Goal: Entertainment & Leisure: Consume media (video, audio)

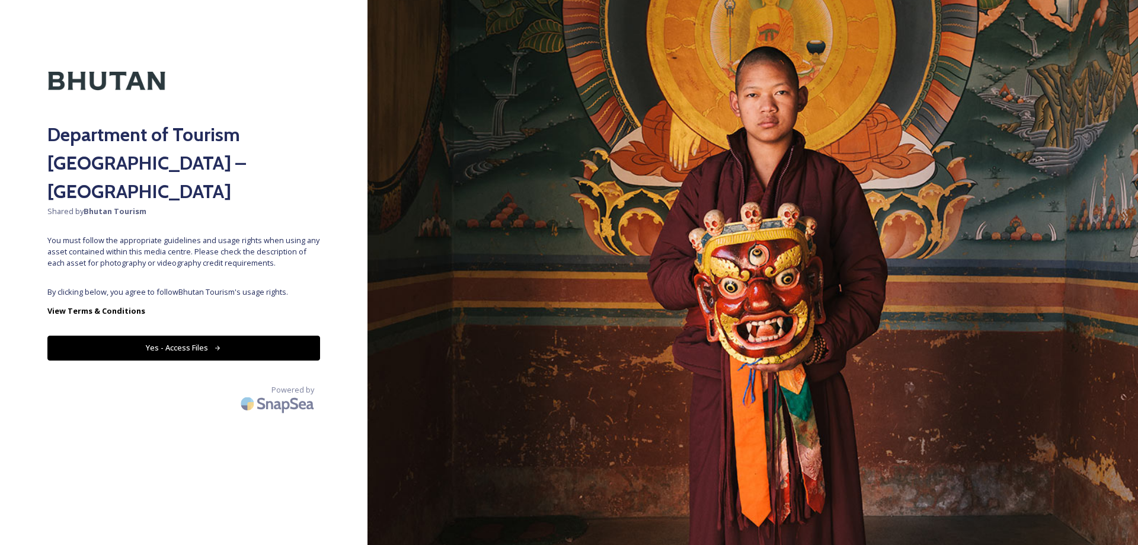
click at [296, 335] on button "Yes - Access Files" at bounding box center [183, 347] width 273 height 24
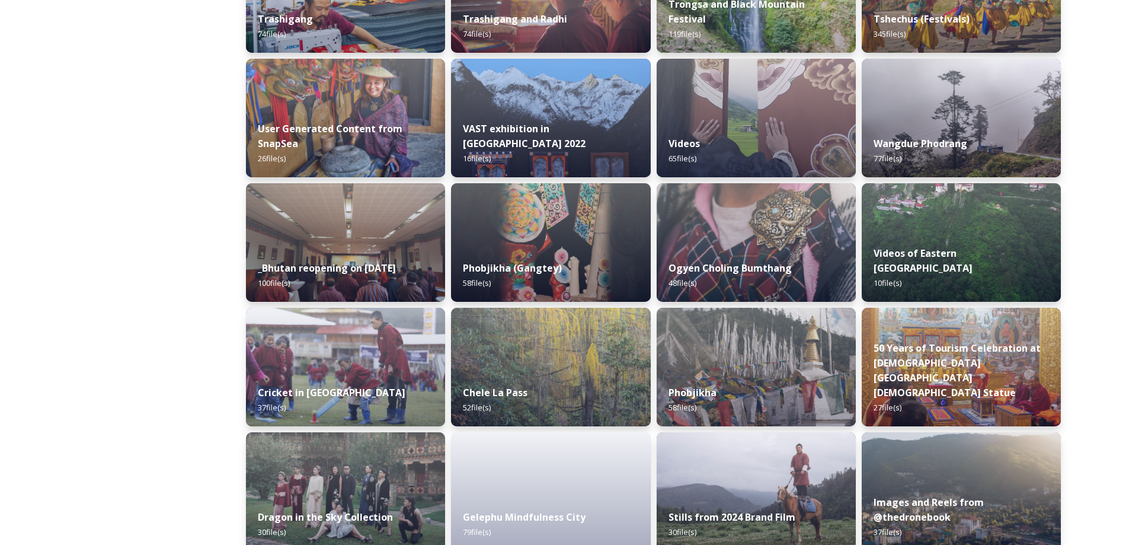
scroll to position [1343, 0]
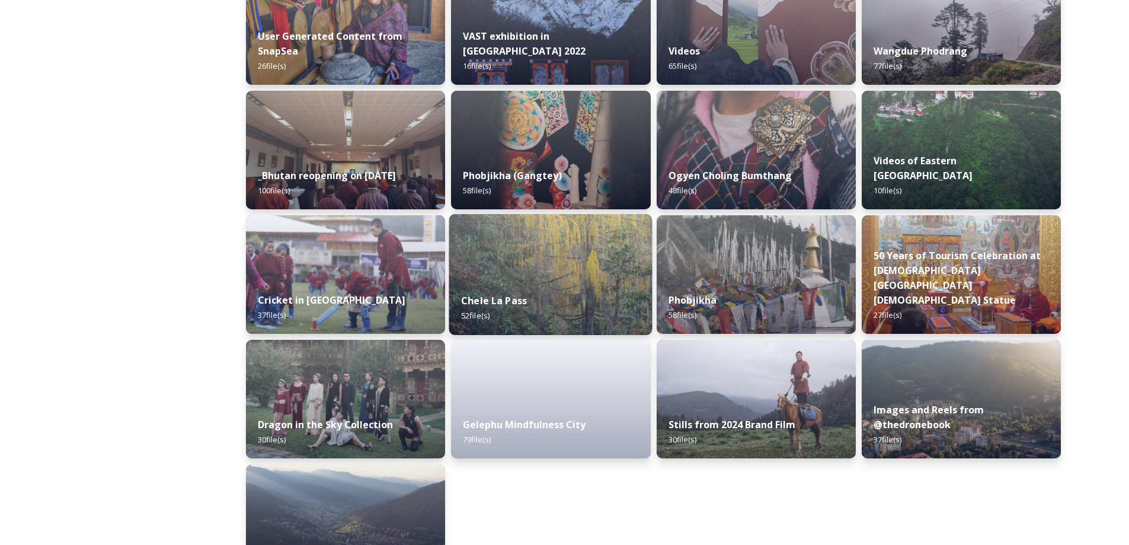
click at [614, 290] on div "Chele La Pass 52 file(s)" at bounding box center [550, 308] width 203 height 54
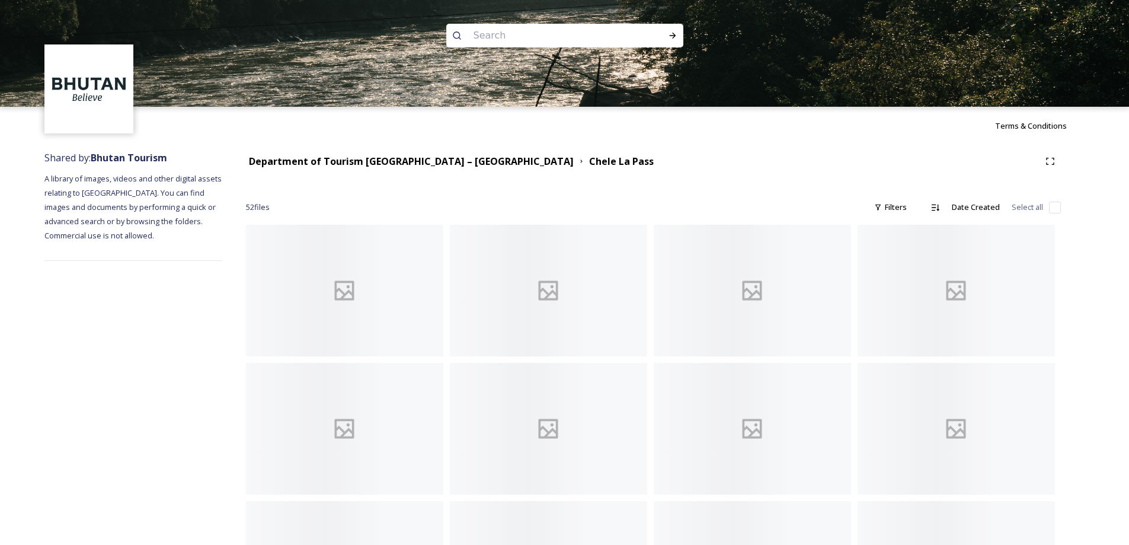
click at [613, 291] on div at bounding box center [548, 291] width 197 height 132
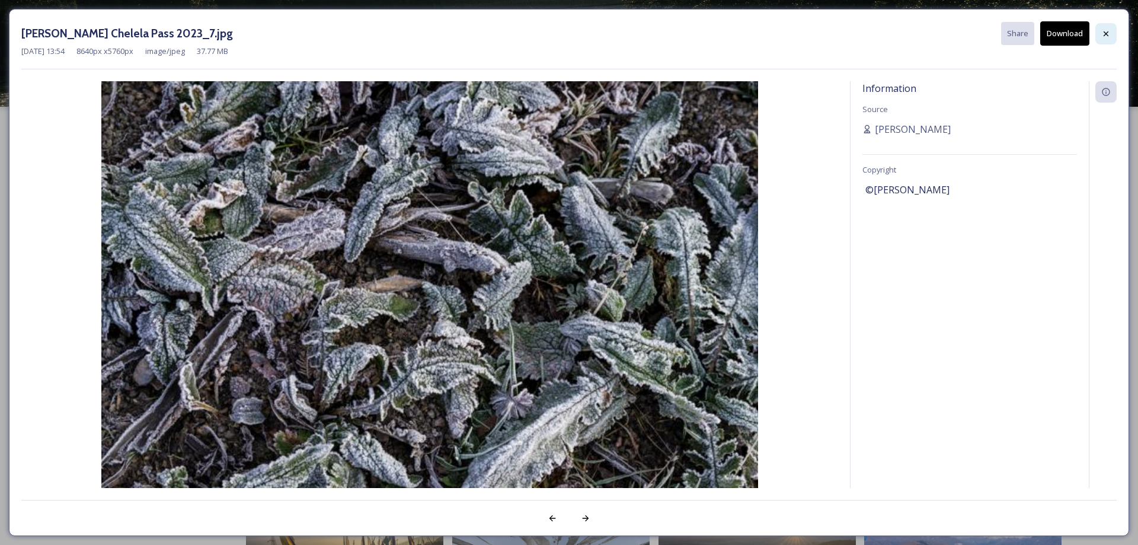
click at [1107, 30] on icon at bounding box center [1105, 33] width 9 height 9
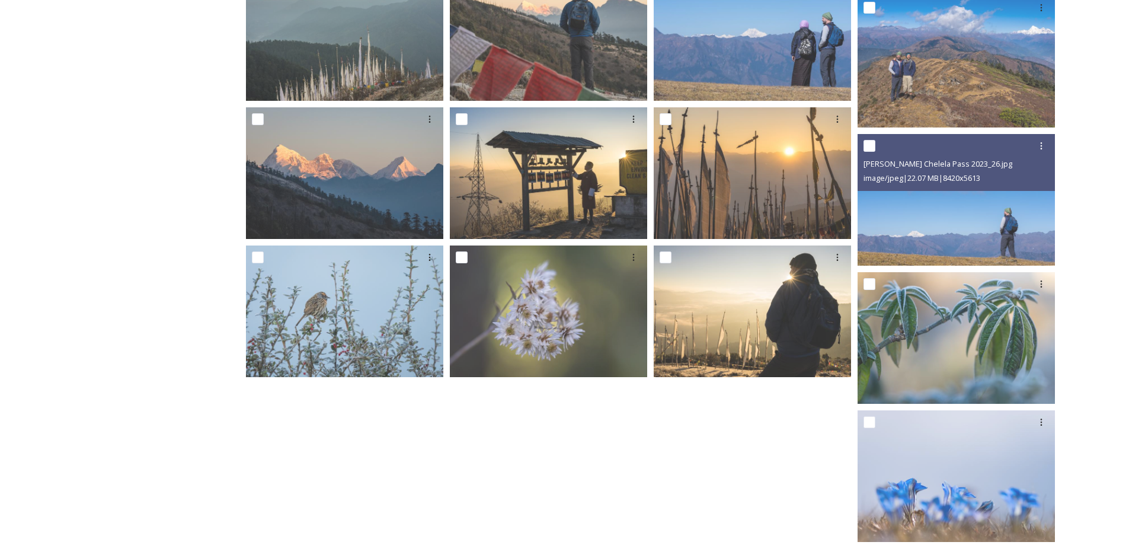
scroll to position [1659, 0]
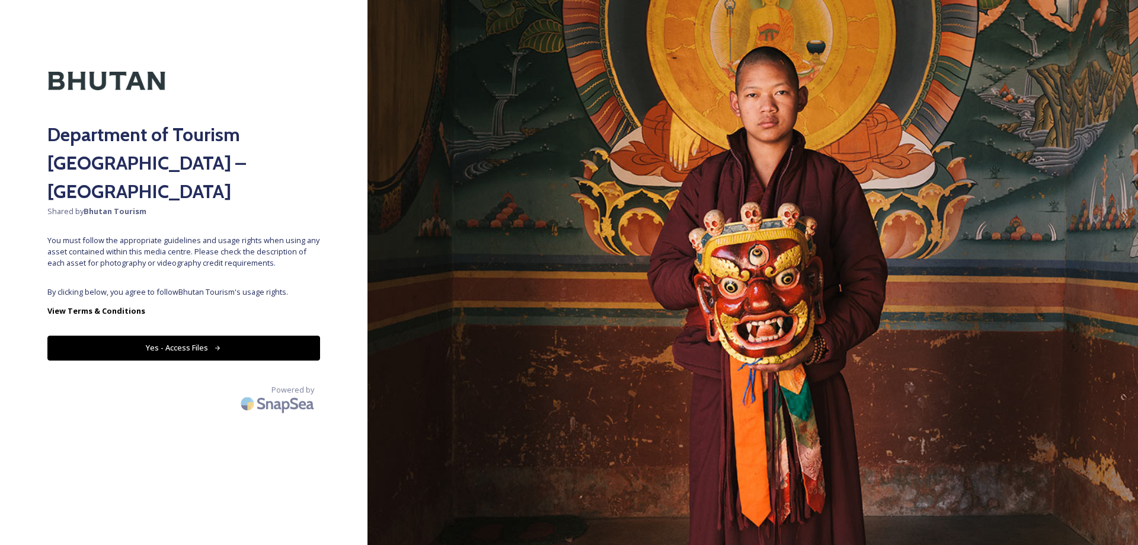
click at [314, 335] on button "Yes - Access Files" at bounding box center [183, 347] width 273 height 24
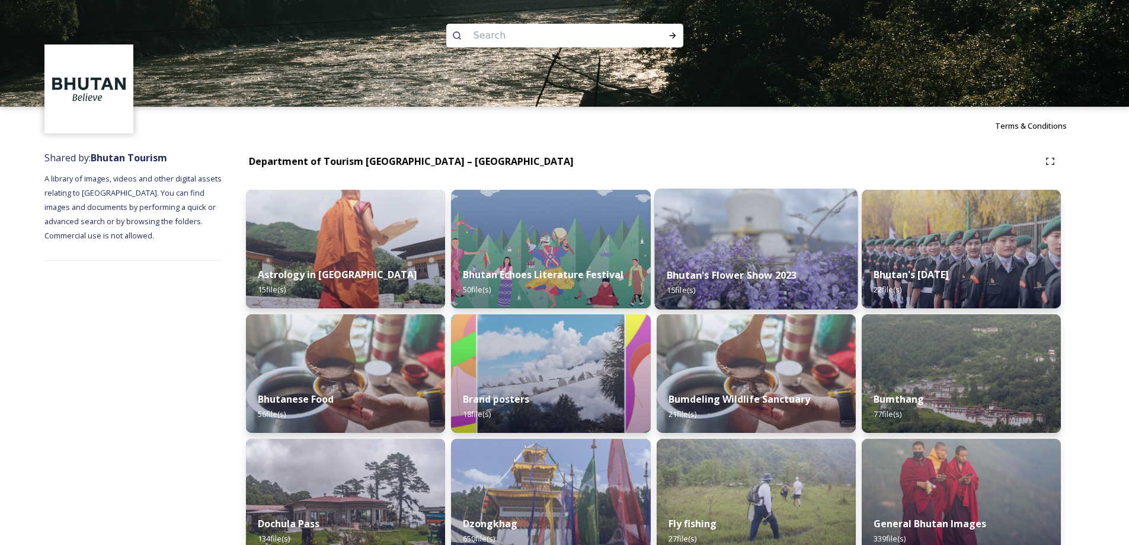
click at [796, 252] on img at bounding box center [755, 248] width 203 height 121
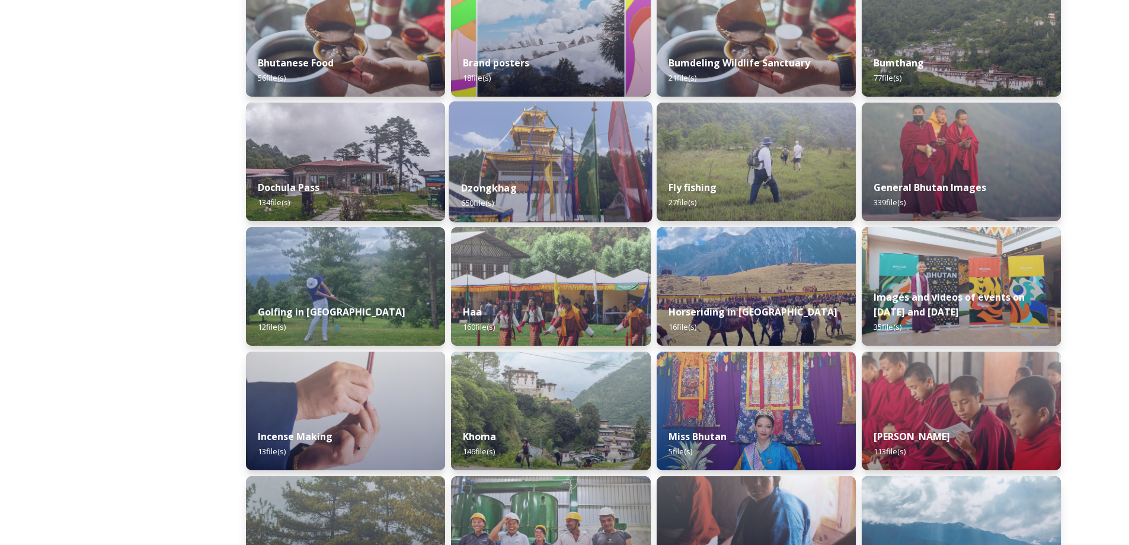
click at [621, 190] on div "Dzongkhag 650 file(s)" at bounding box center [550, 195] width 203 height 54
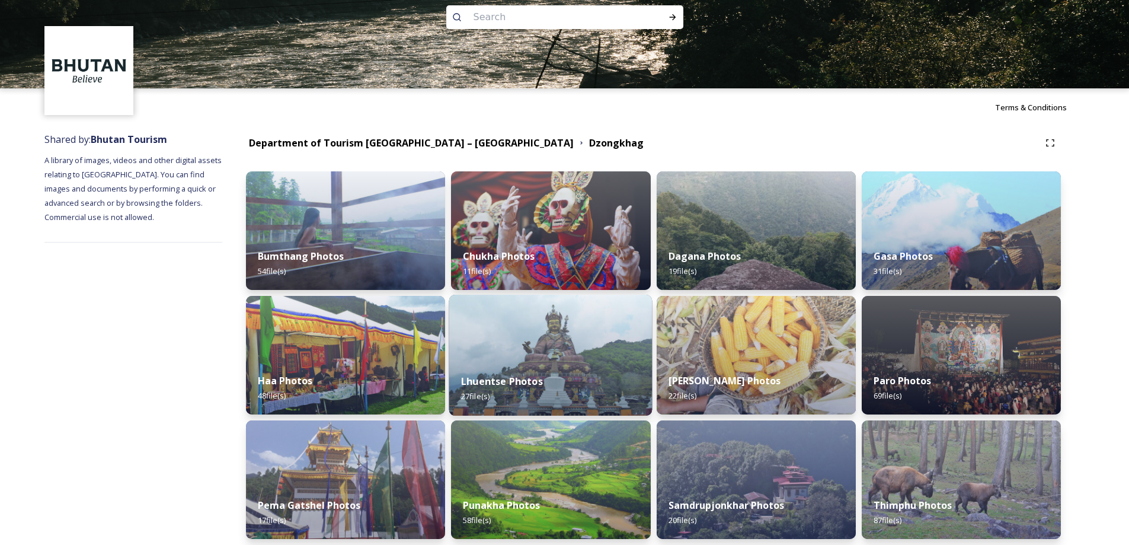
scroll to position [316, 0]
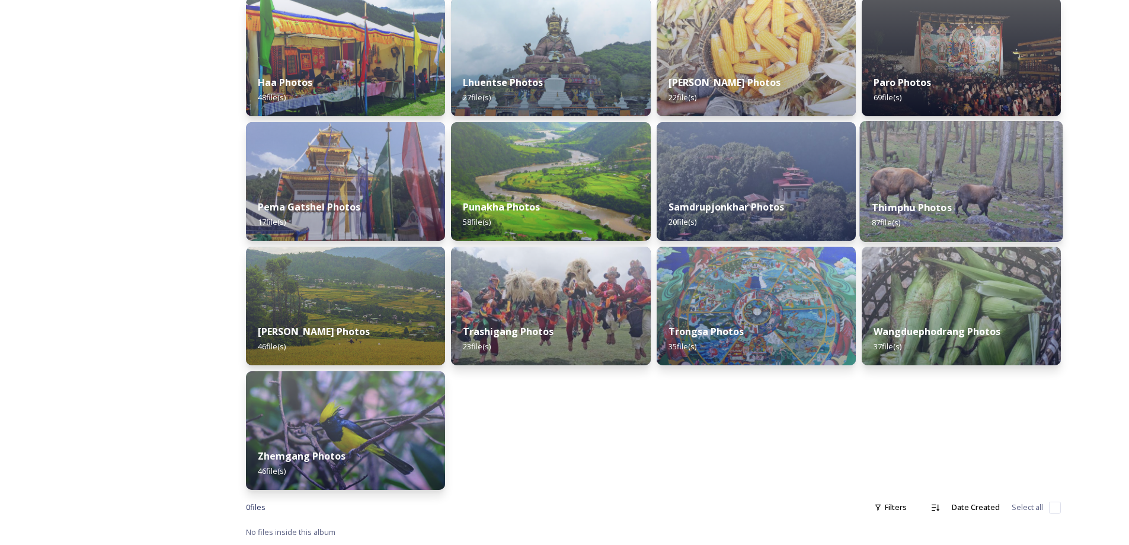
click at [998, 220] on div "Thimphu Photos 87 file(s)" at bounding box center [960, 215] width 203 height 54
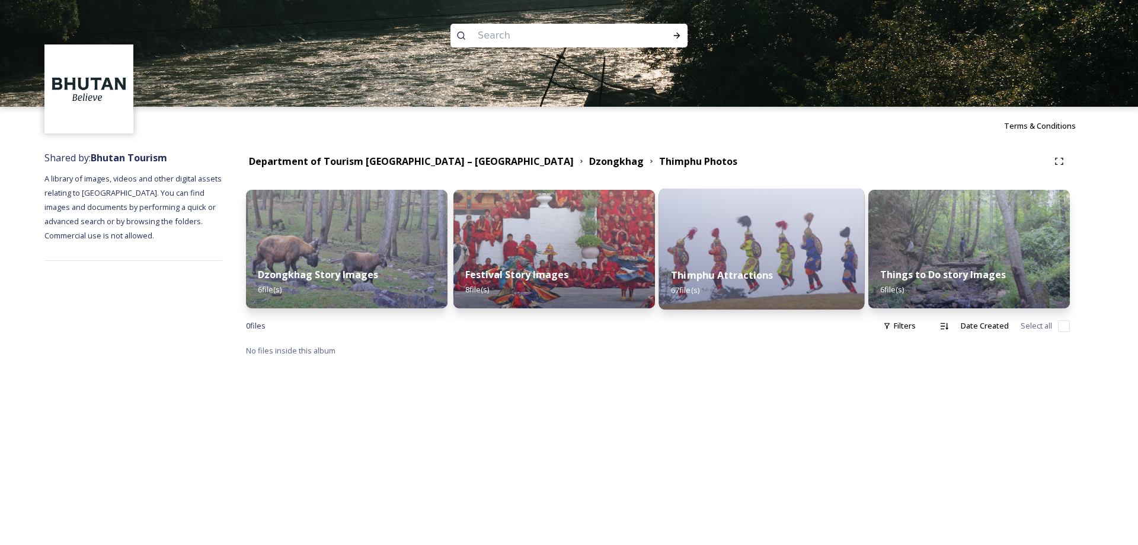
click at [801, 232] on img at bounding box center [762, 248] width 206 height 121
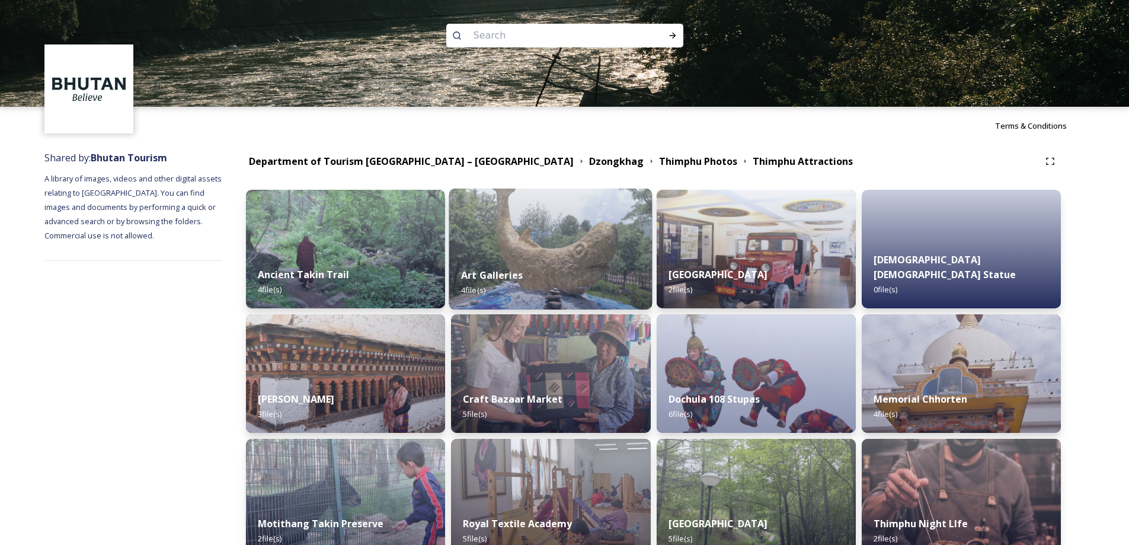
scroll to position [441, 0]
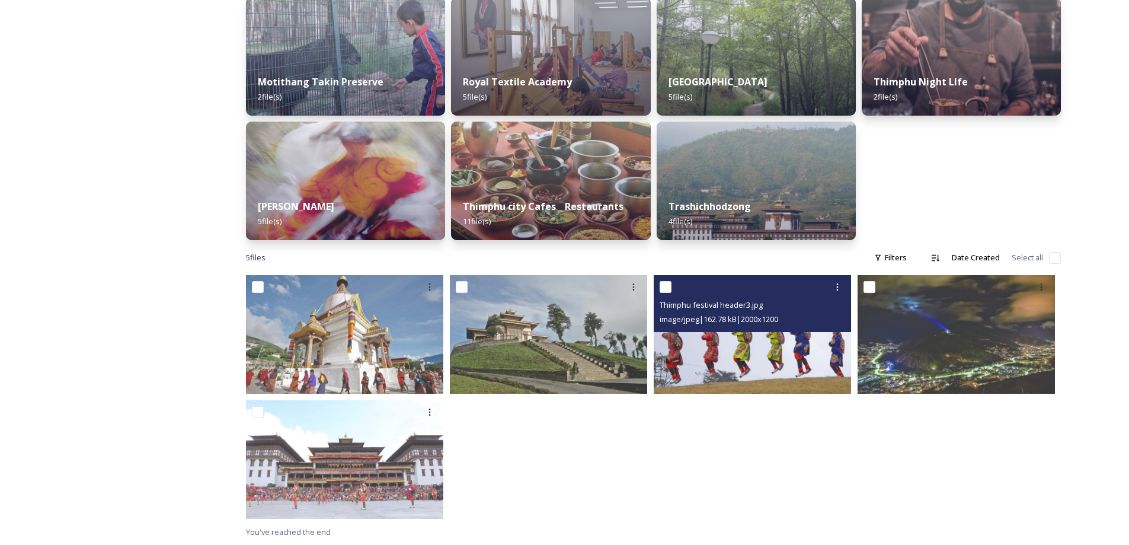
click at [708, 342] on img at bounding box center [752, 334] width 197 height 119
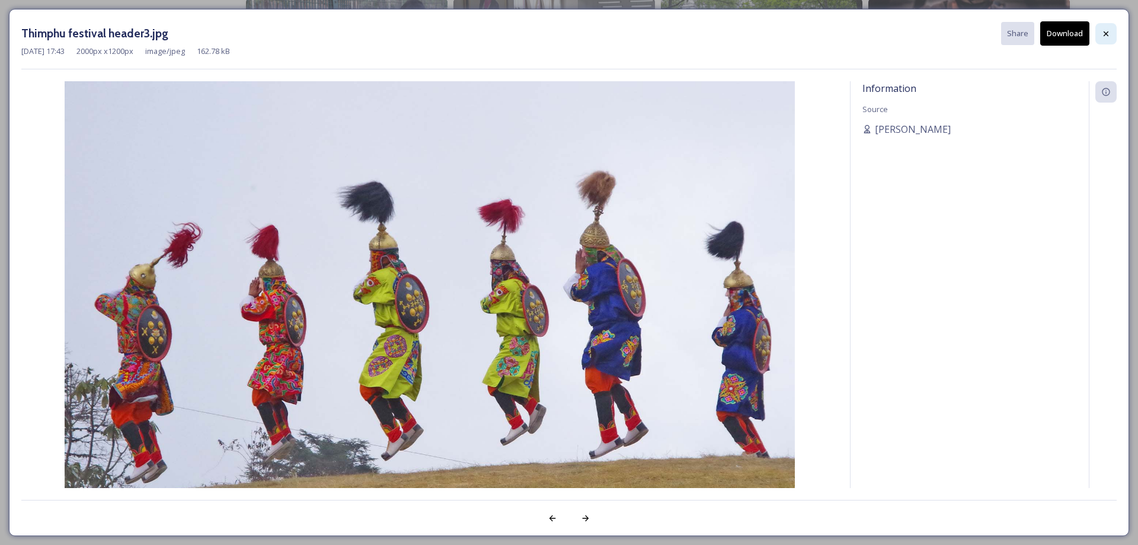
click at [1103, 25] on div at bounding box center [1105, 33] width 21 height 21
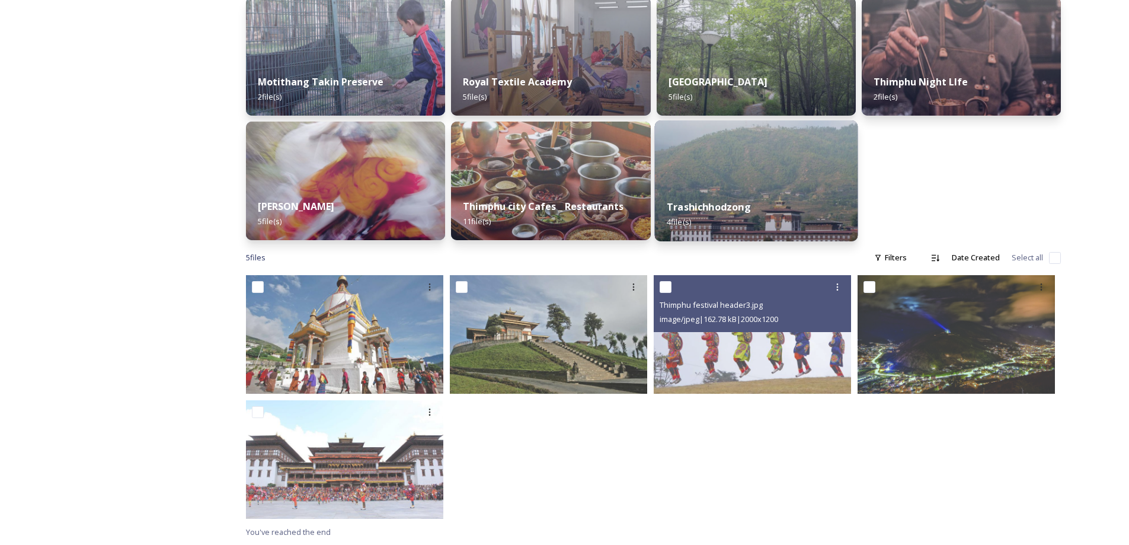
scroll to position [105, 0]
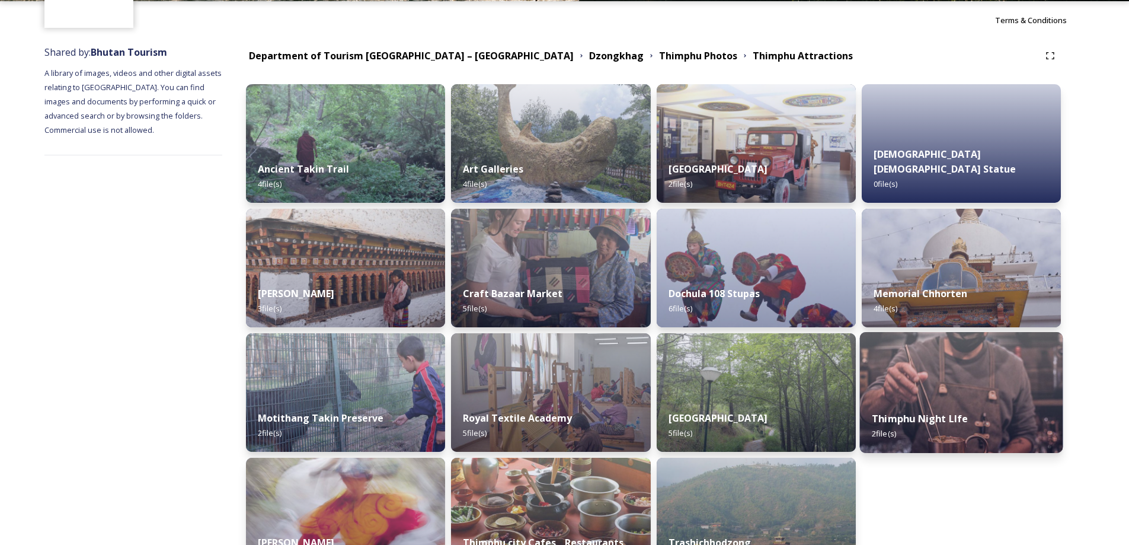
click at [945, 380] on img at bounding box center [960, 392] width 203 height 121
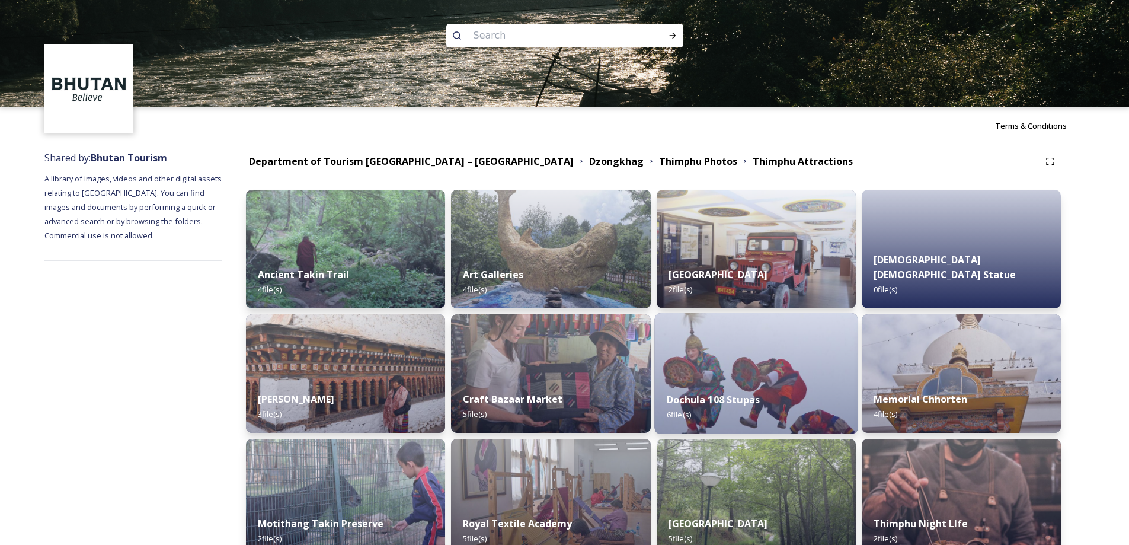
click at [774, 354] on img at bounding box center [755, 373] width 203 height 121
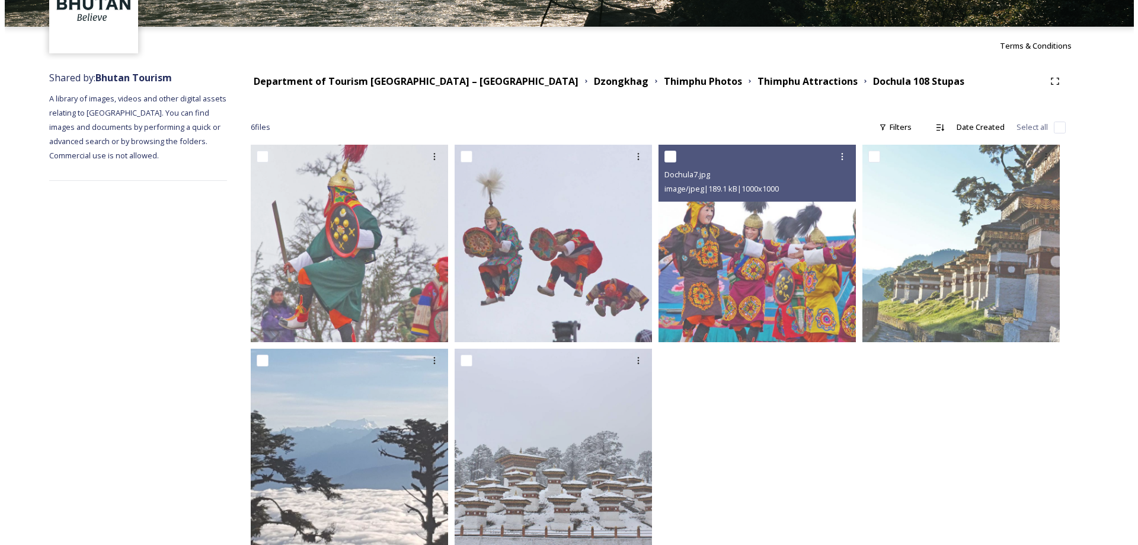
scroll to position [107, 0]
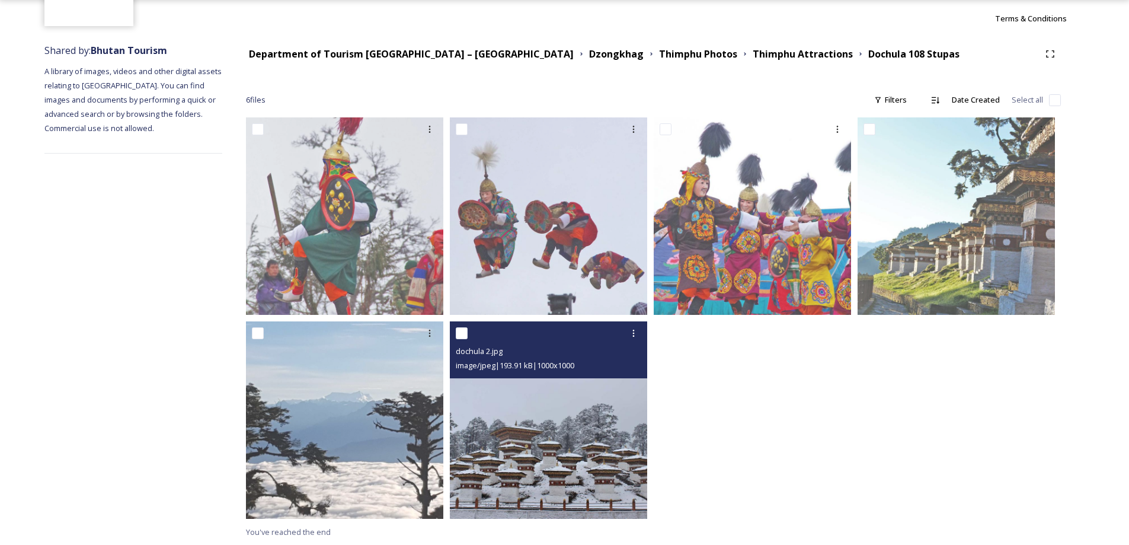
click at [634, 399] on img at bounding box center [548, 419] width 197 height 197
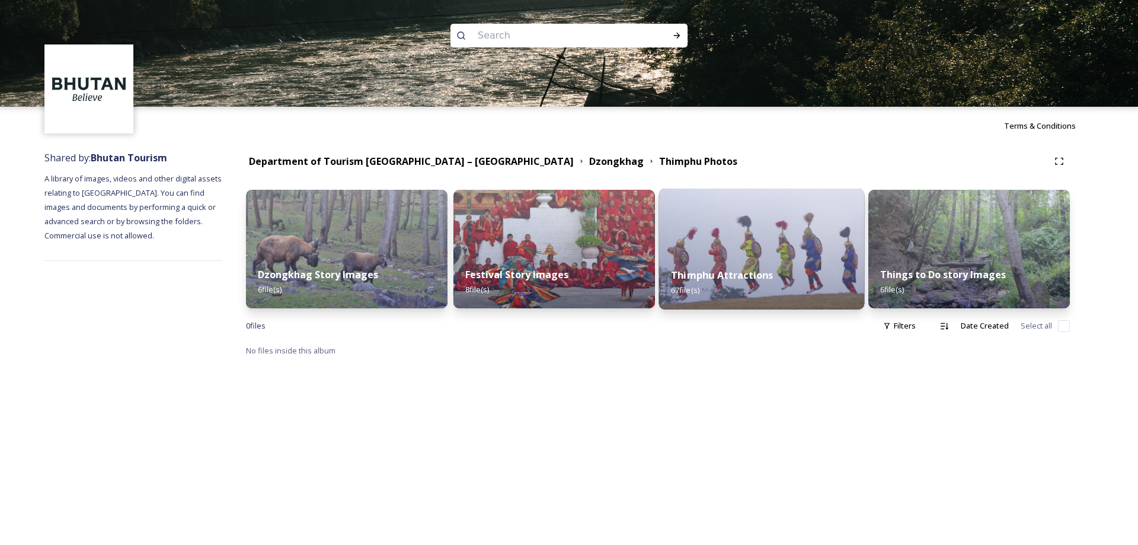
click at [707, 272] on strong "Thimphu Attractions" at bounding box center [722, 274] width 102 height 13
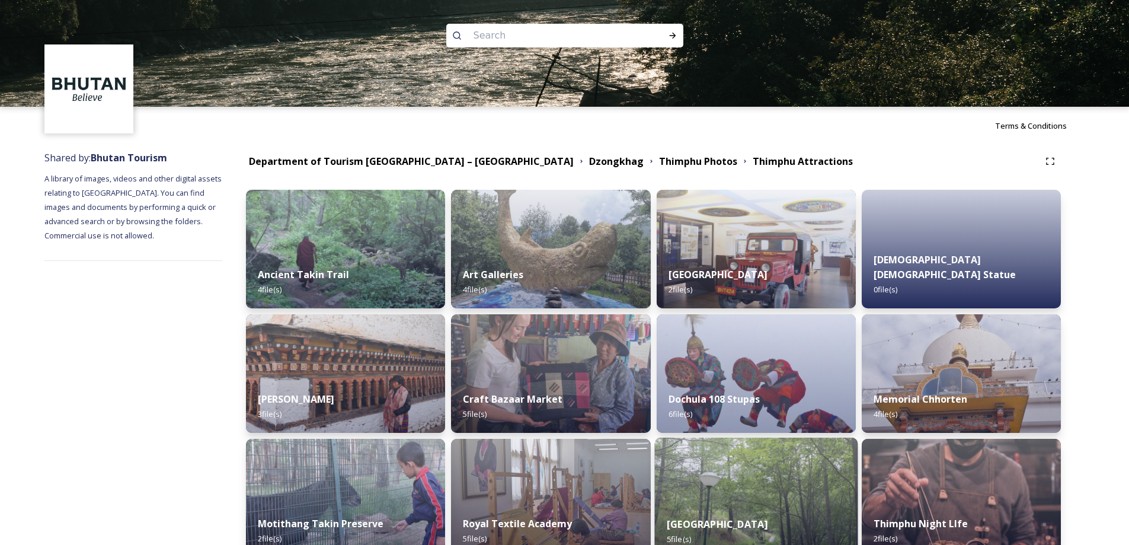
click at [766, 524] on strong "Thimphu City Gardens" at bounding box center [717, 523] width 101 height 13
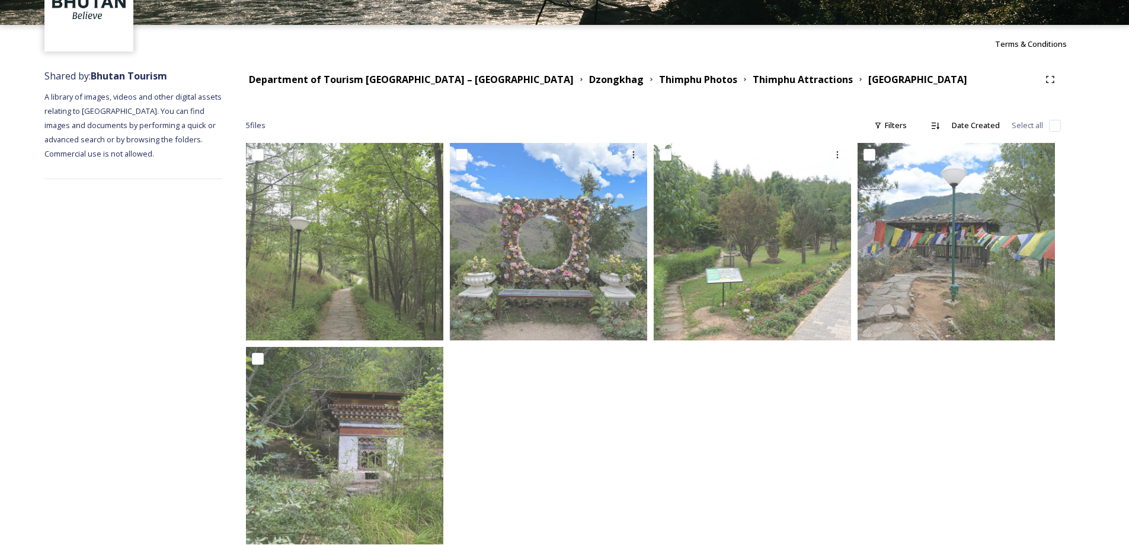
scroll to position [107, 0]
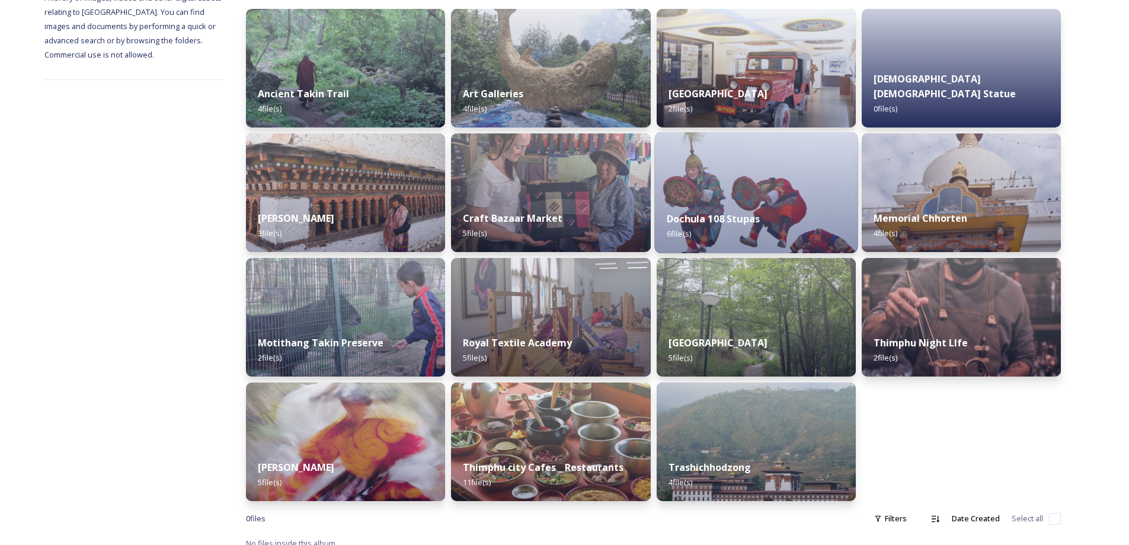
scroll to position [192, 0]
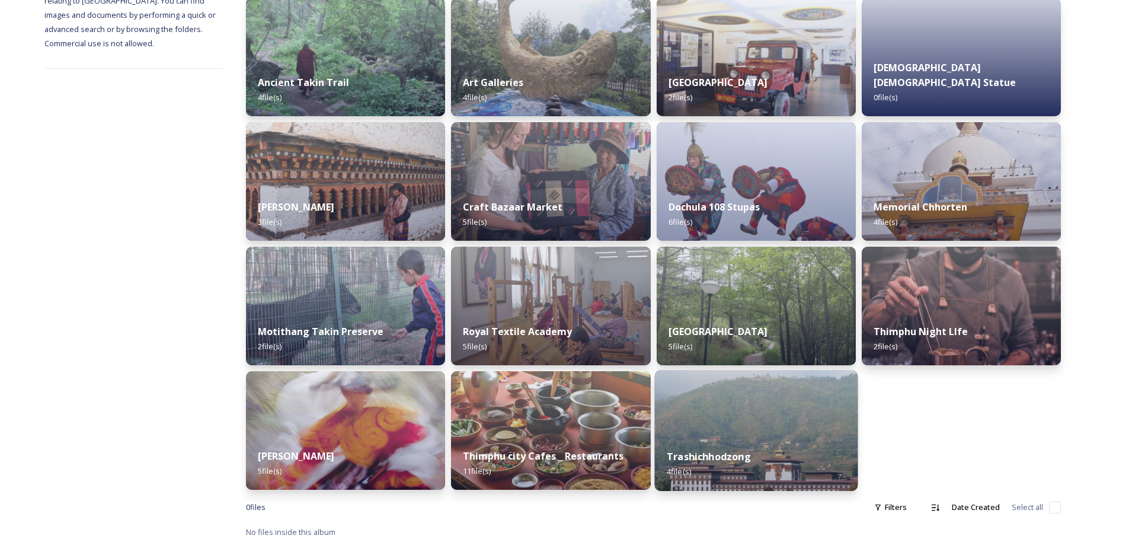
click at [714, 415] on img at bounding box center [755, 430] width 203 height 121
click at [712, 413] on img at bounding box center [755, 430] width 203 height 121
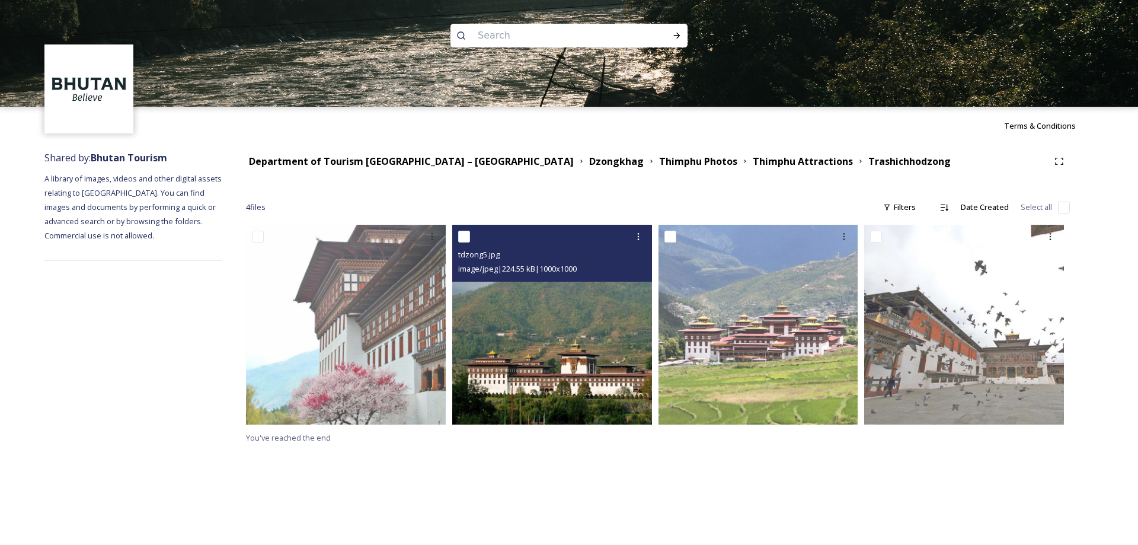
click at [600, 342] on img at bounding box center [552, 325] width 200 height 200
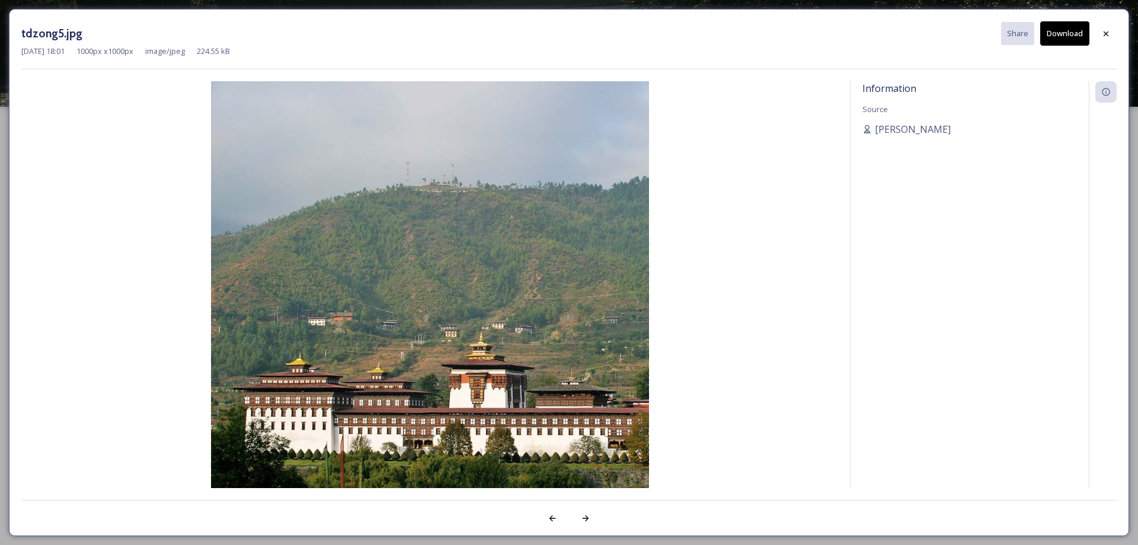
click at [929, 377] on div "Information Source Scarlette DG" at bounding box center [969, 284] width 238 height 406
click at [1106, 41] on div at bounding box center [1105, 33] width 21 height 21
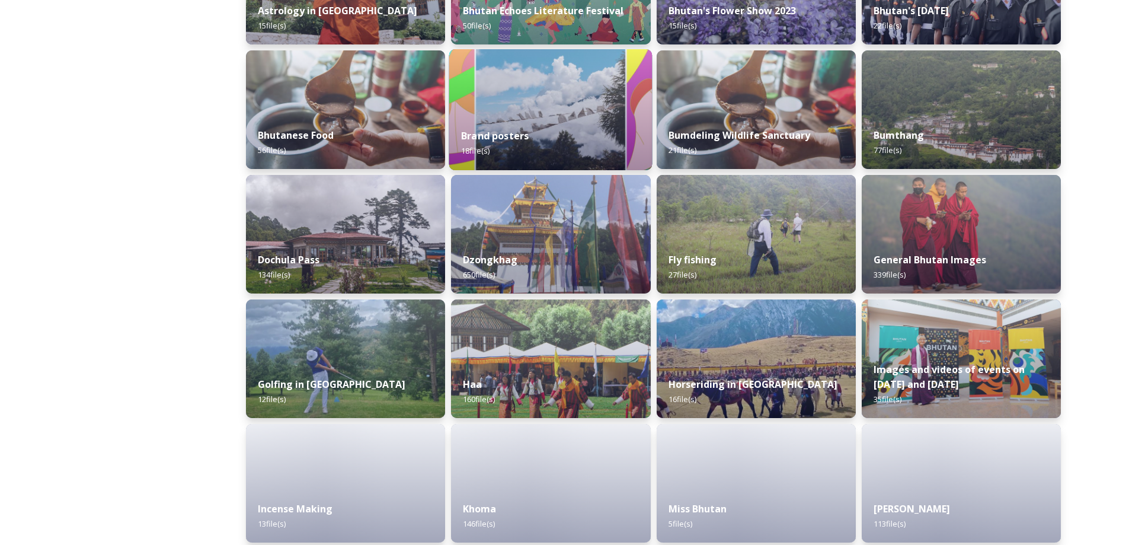
scroll to position [336, 0]
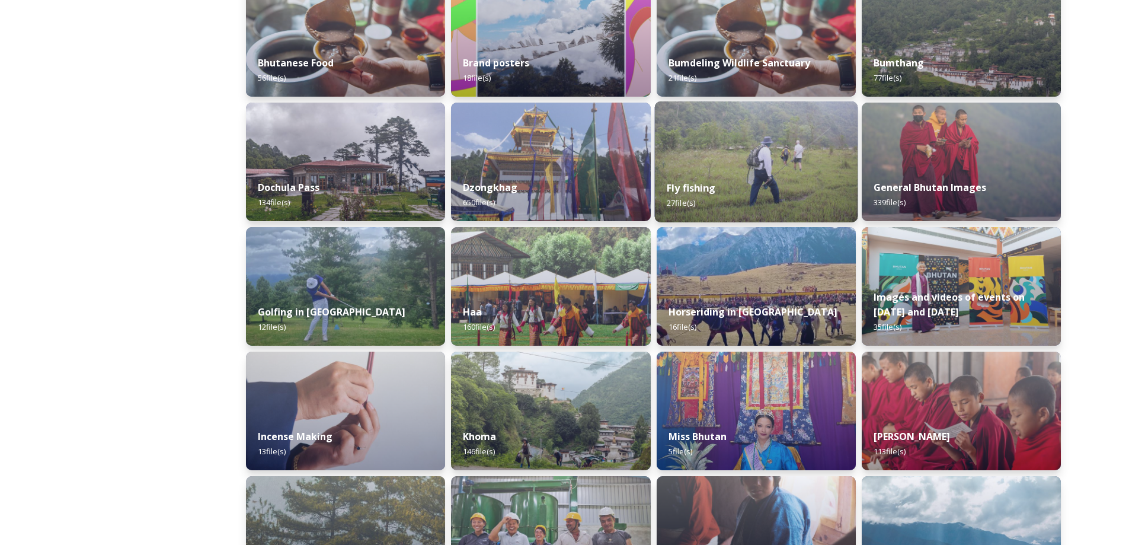
click at [754, 174] on div "Fly fishing 27 file(s)" at bounding box center [755, 195] width 203 height 54
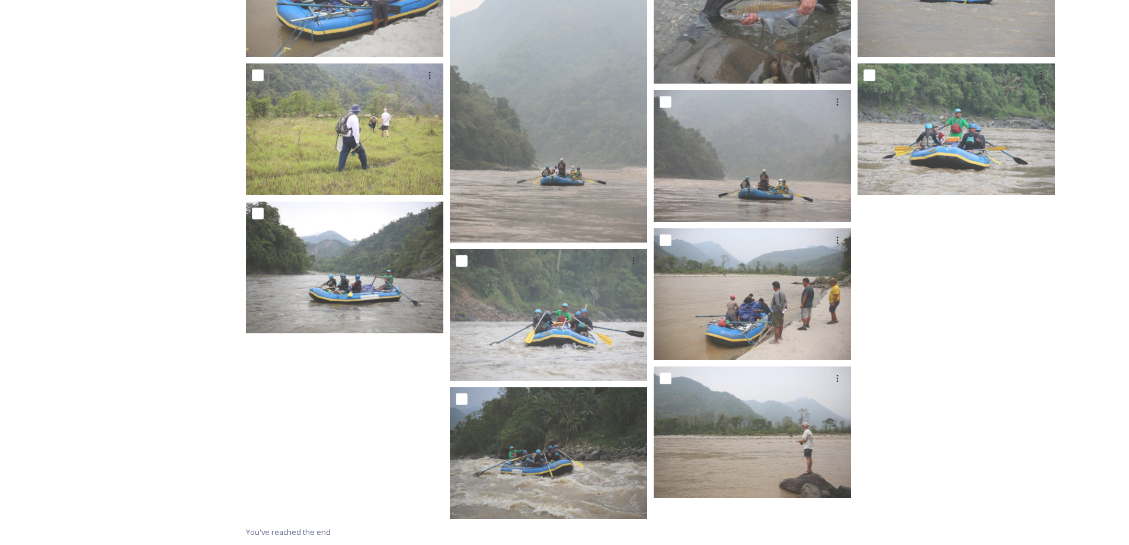
scroll to position [516, 0]
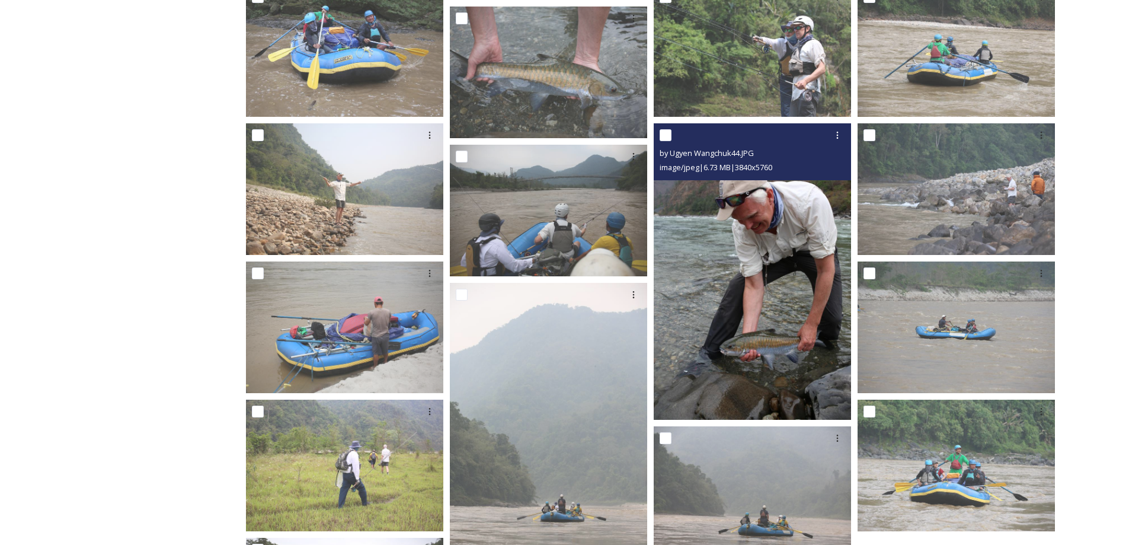
click at [787, 327] on img at bounding box center [752, 271] width 197 height 296
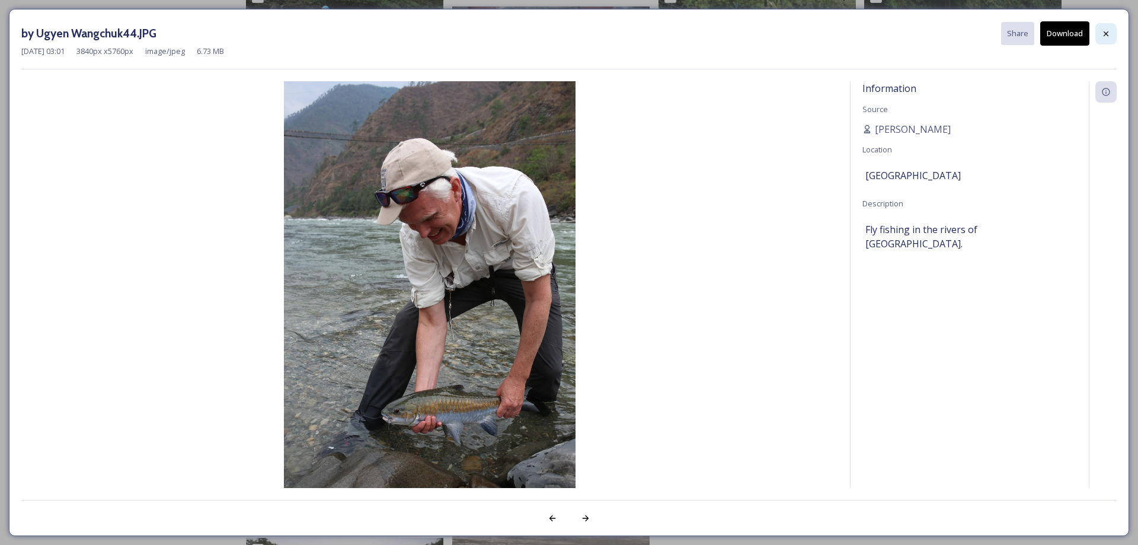
click at [1108, 28] on div at bounding box center [1105, 33] width 21 height 21
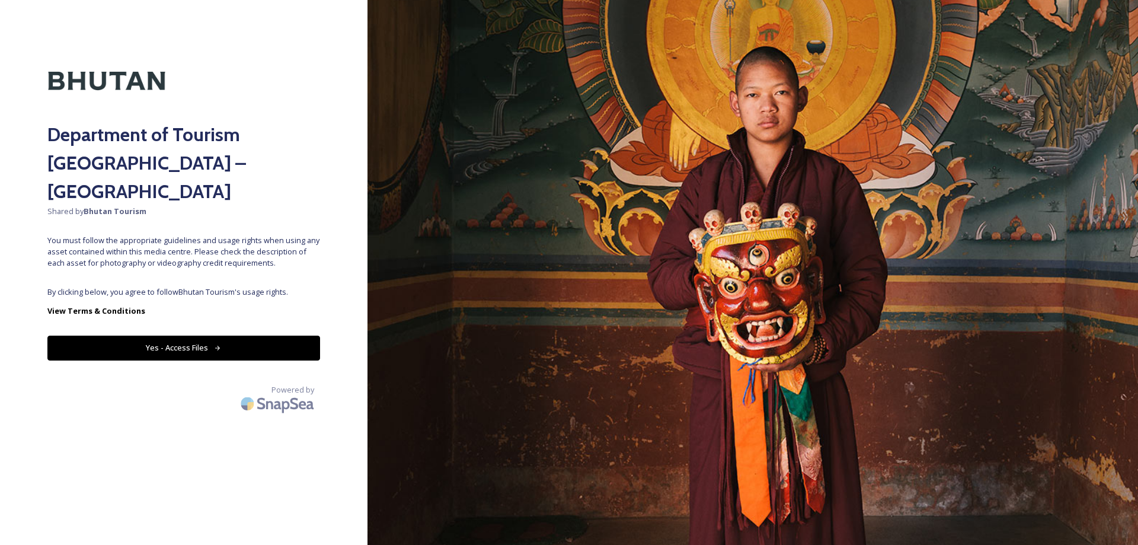
click at [241, 335] on button "Yes - Access Files" at bounding box center [183, 347] width 273 height 24
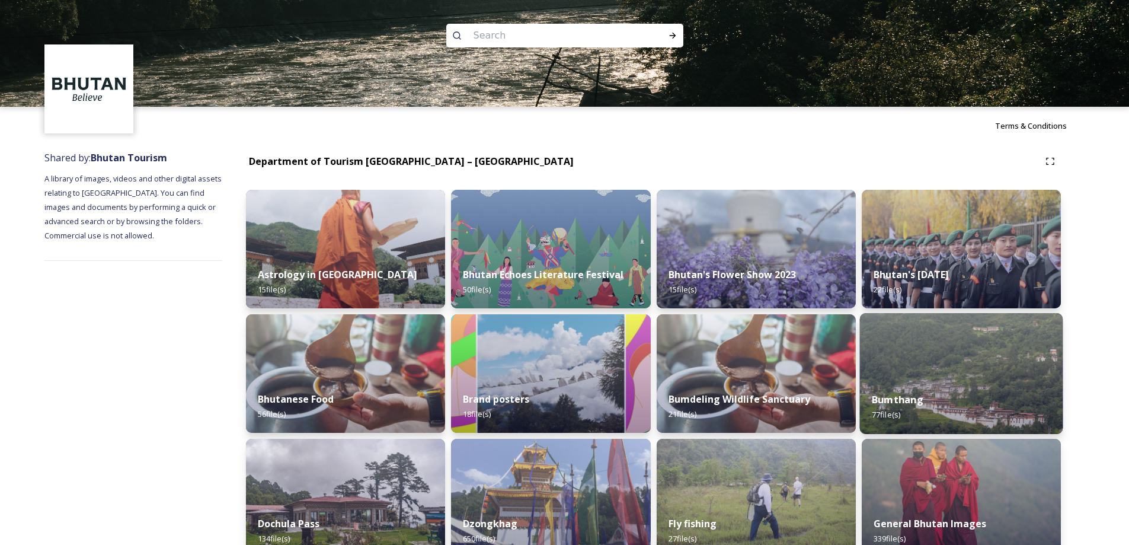
scroll to position [336, 0]
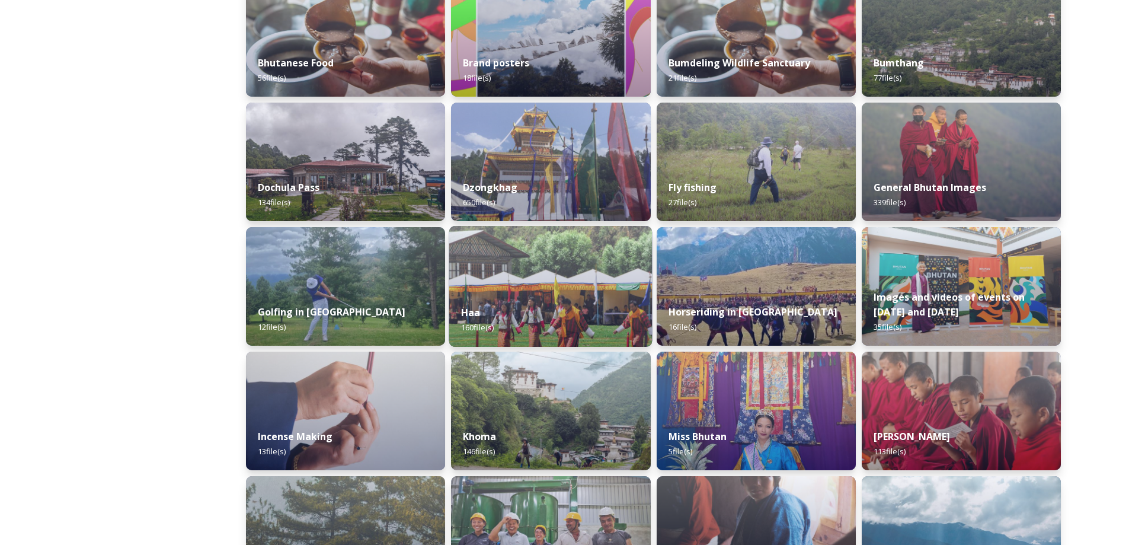
click at [562, 258] on img at bounding box center [550, 286] width 203 height 121
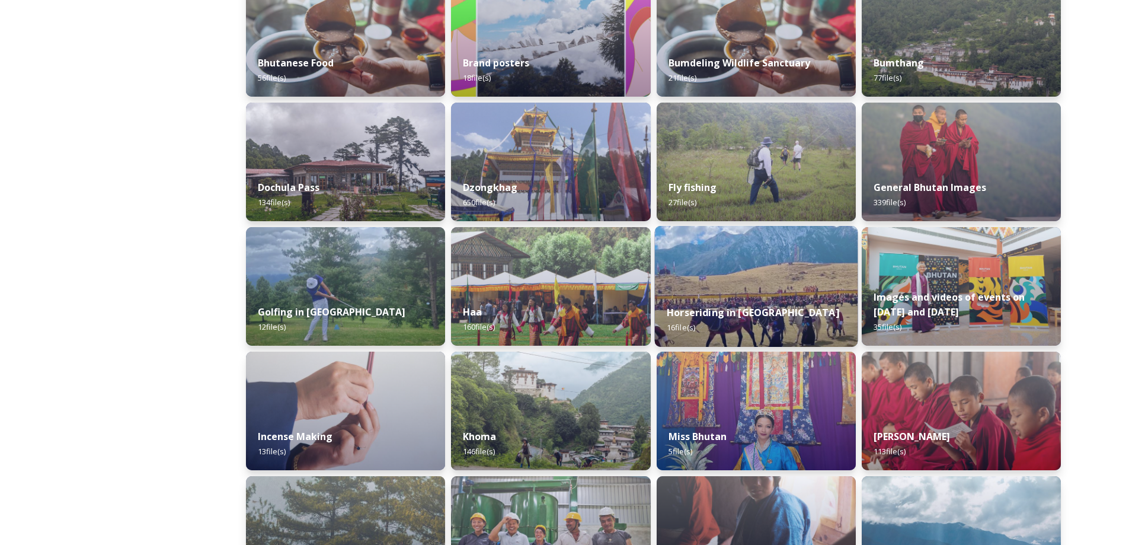
scroll to position [671, 0]
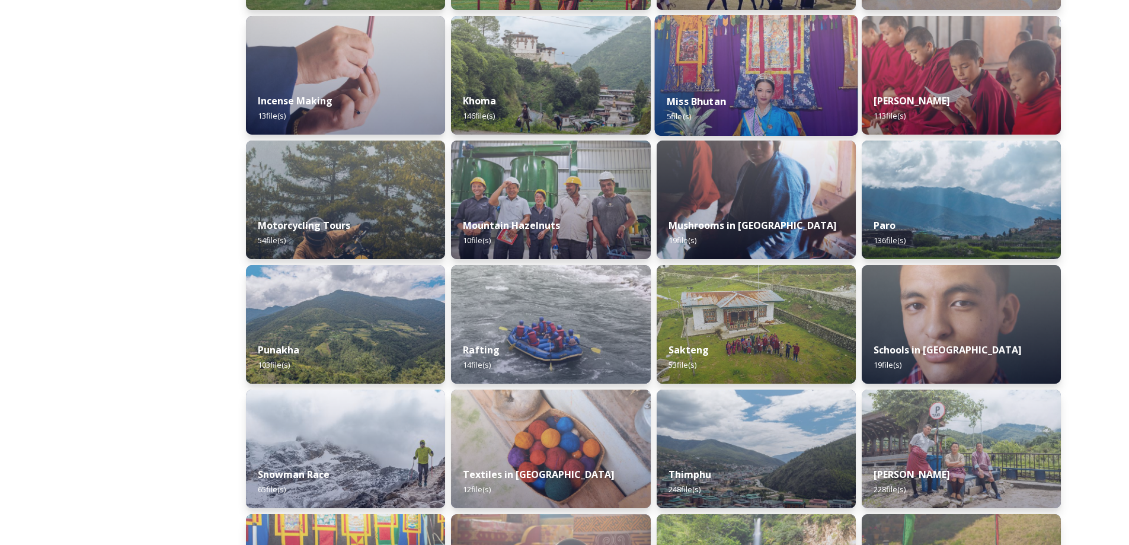
drag, startPoint x: 777, startPoint y: 85, endPoint x: 773, endPoint y: 90, distance: 7.1
click at [773, 89] on div "Miss Bhutan 5 file(s)" at bounding box center [755, 109] width 203 height 54
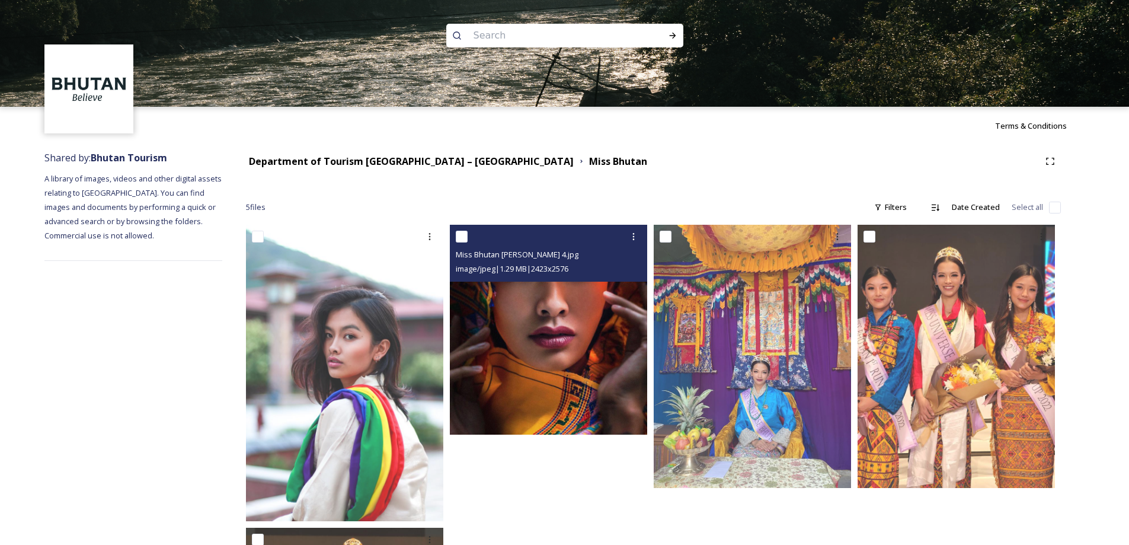
scroll to position [272, 0]
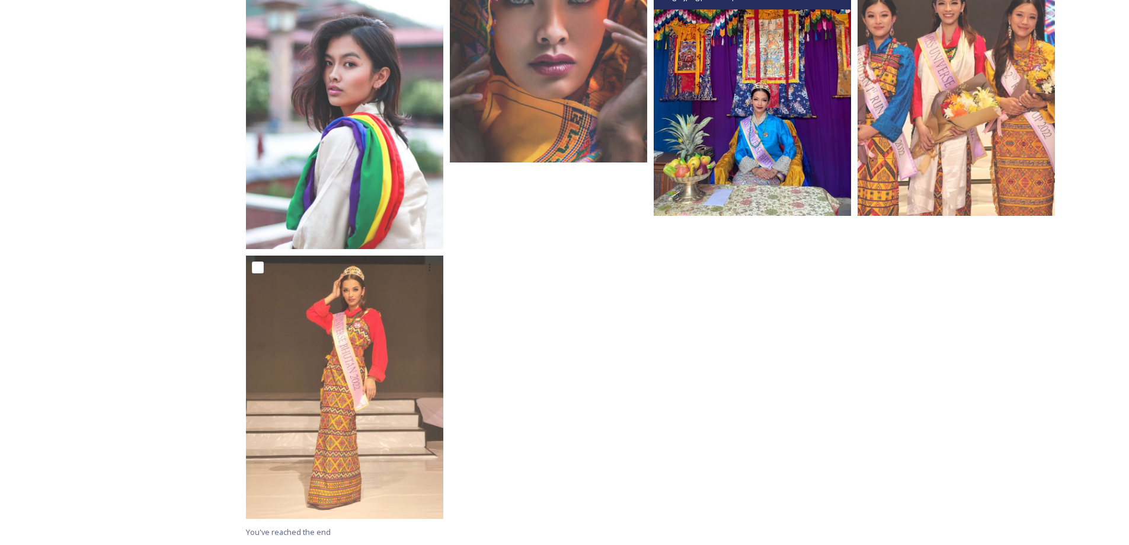
click at [787, 186] on img at bounding box center [752, 84] width 197 height 263
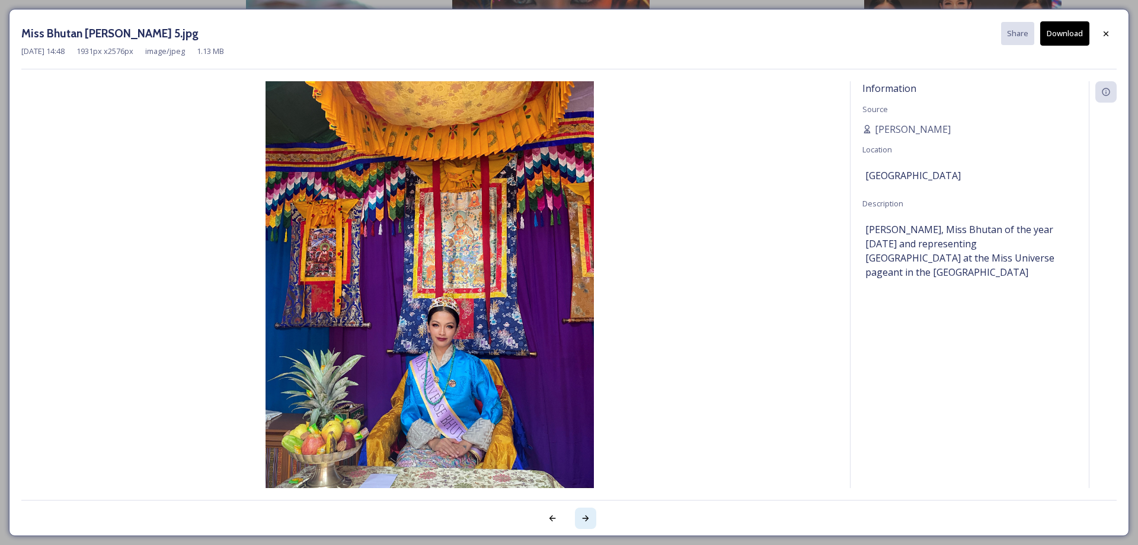
click at [591, 518] on div at bounding box center [585, 517] width 21 height 21
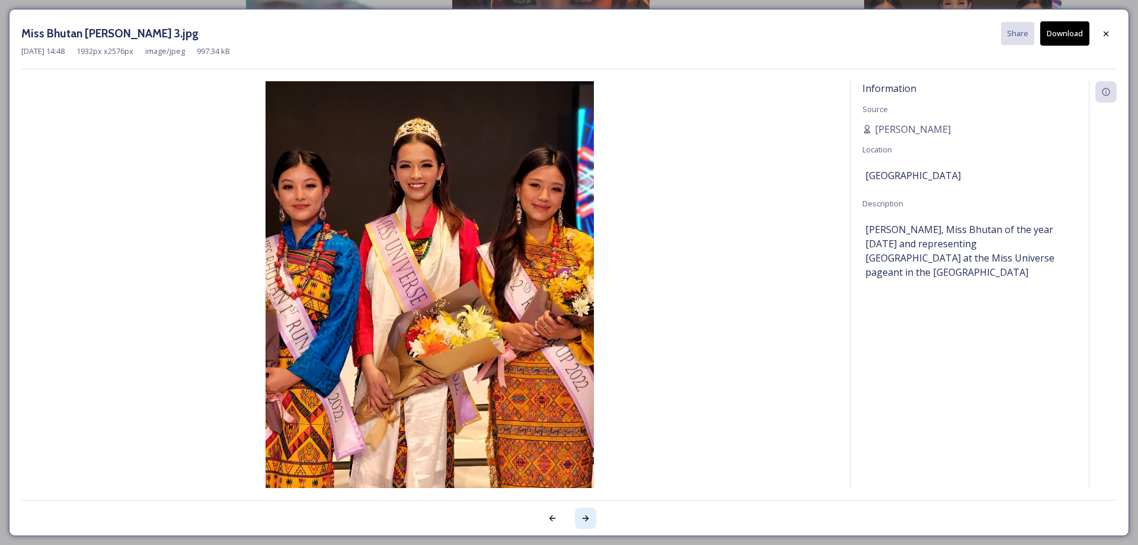
click at [591, 518] on div at bounding box center [585, 517] width 21 height 21
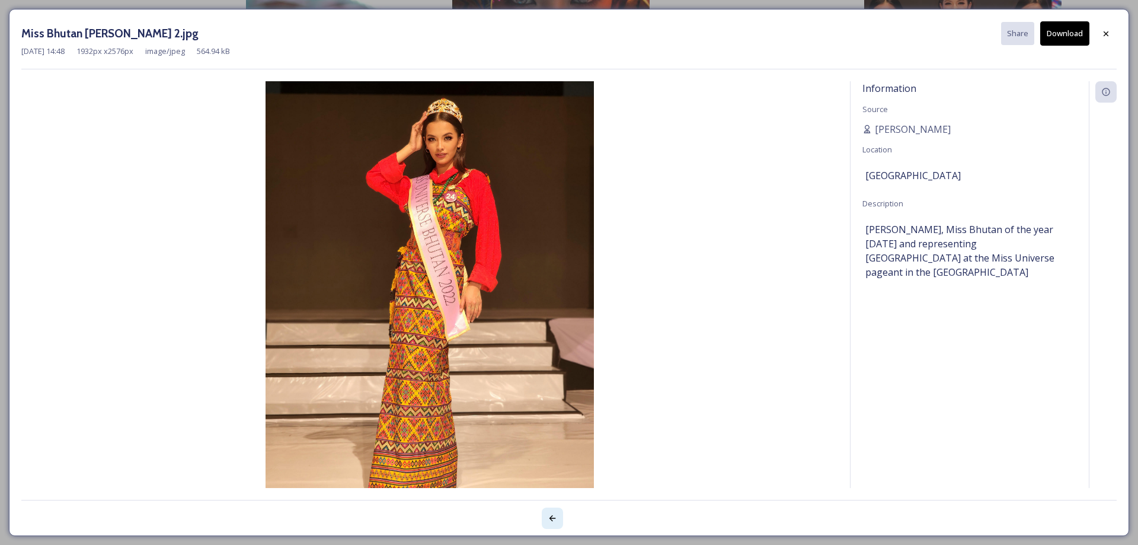
click at [556, 521] on icon at bounding box center [552, 517] width 9 height 9
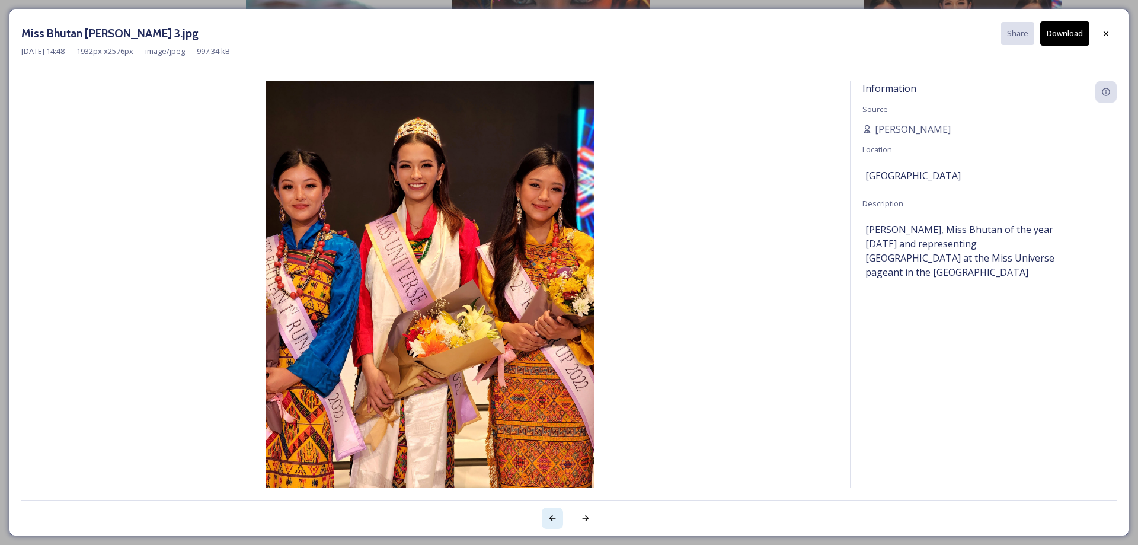
click at [556, 521] on icon at bounding box center [552, 517] width 9 height 9
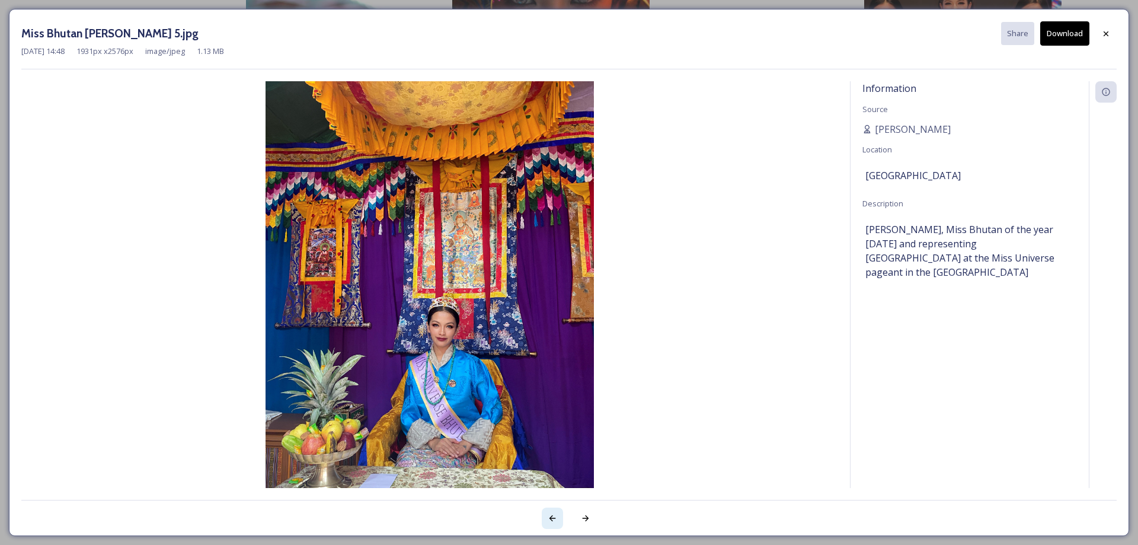
click at [556, 521] on icon at bounding box center [552, 517] width 9 height 9
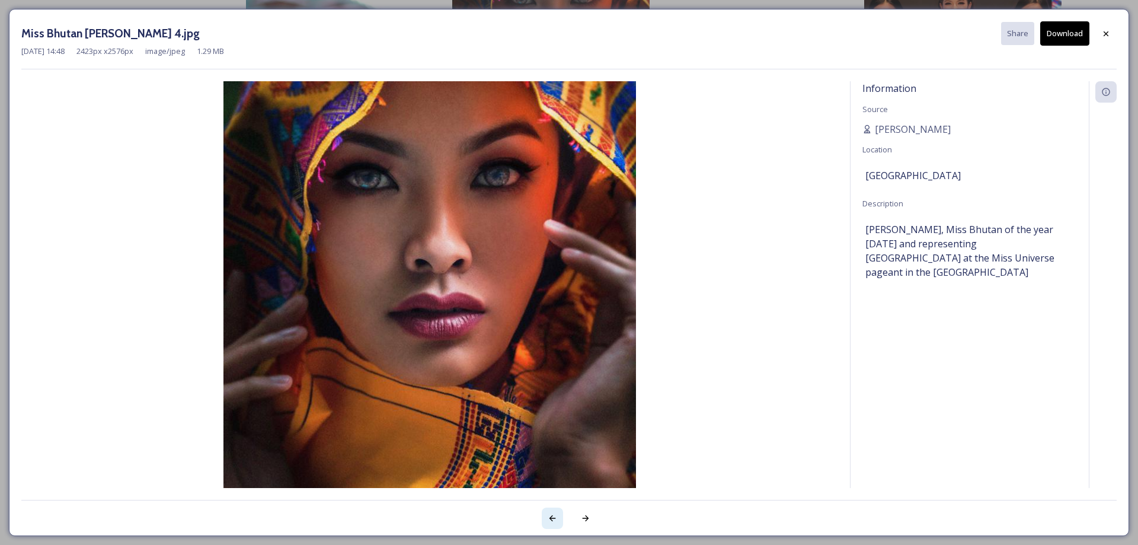
click at [556, 521] on icon at bounding box center [552, 517] width 9 height 9
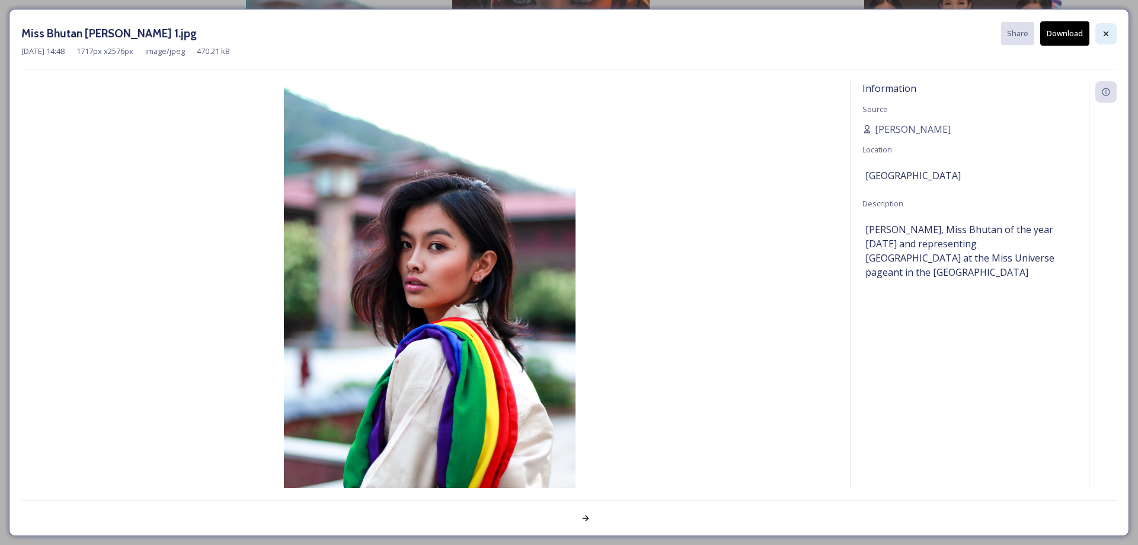
click at [1110, 30] on icon at bounding box center [1105, 33] width 9 height 9
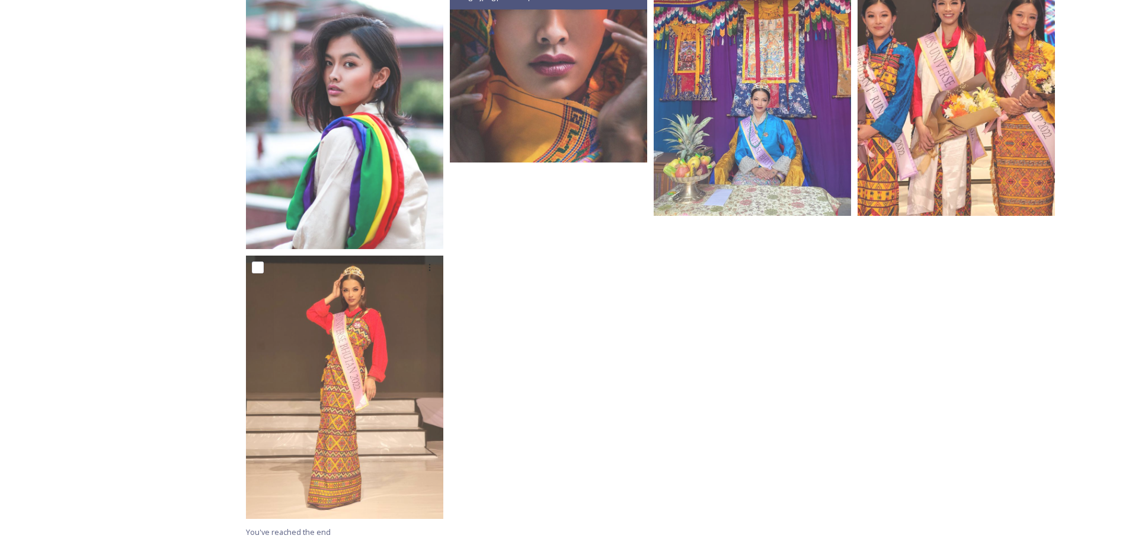
scroll to position [0, 0]
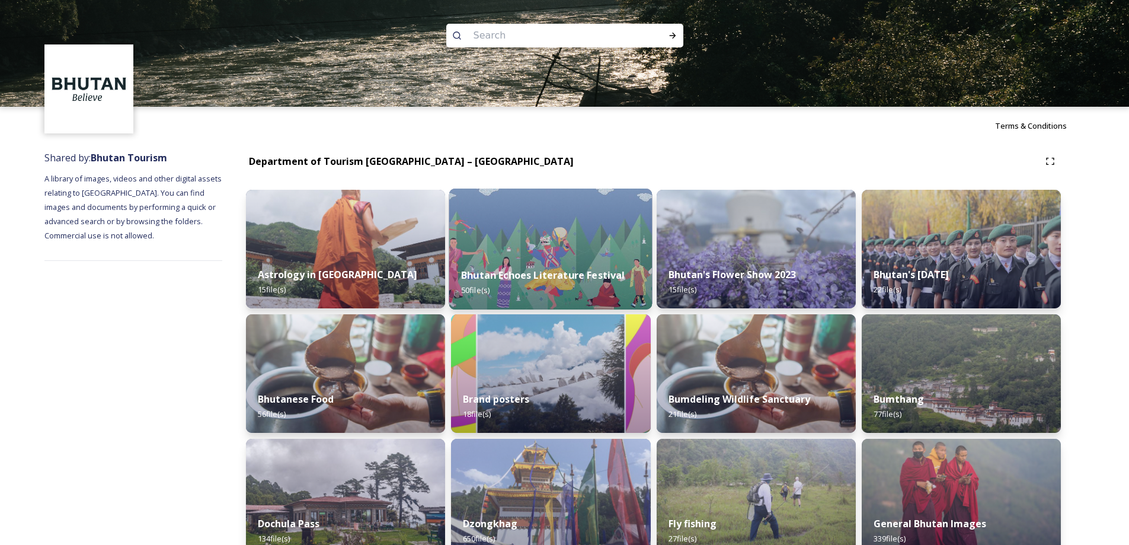
click at [628, 267] on div "Bhutan Echoes Literature Festival 50 file(s)" at bounding box center [550, 282] width 203 height 54
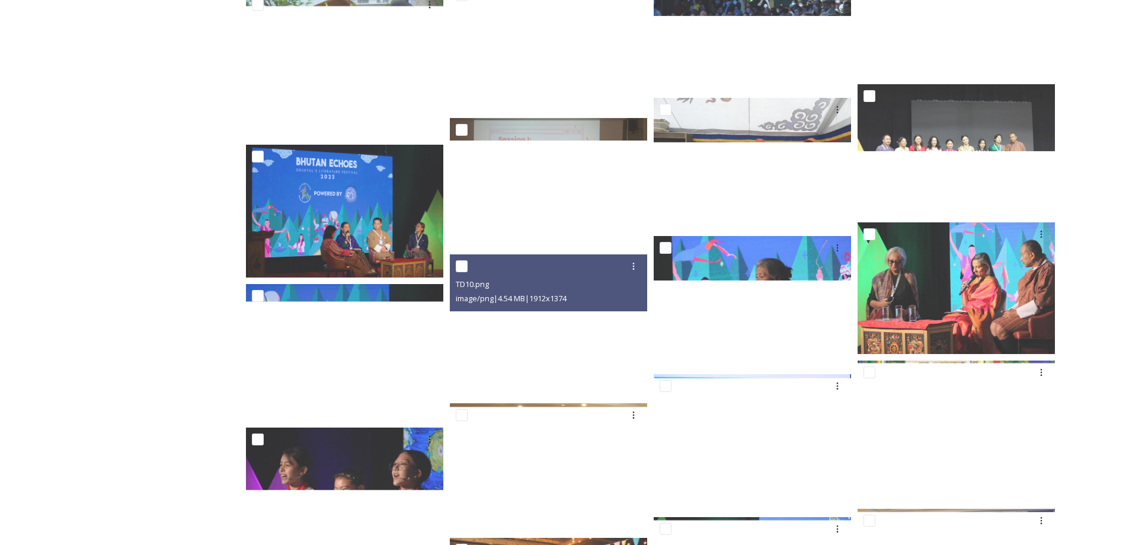
scroll to position [1269, 0]
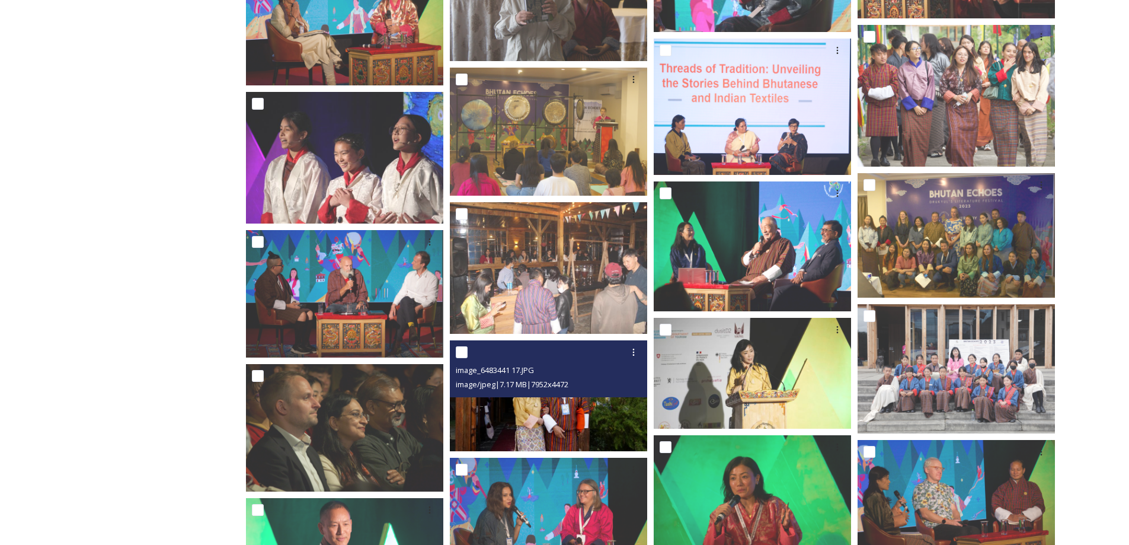
click at [614, 401] on img at bounding box center [548, 395] width 197 height 111
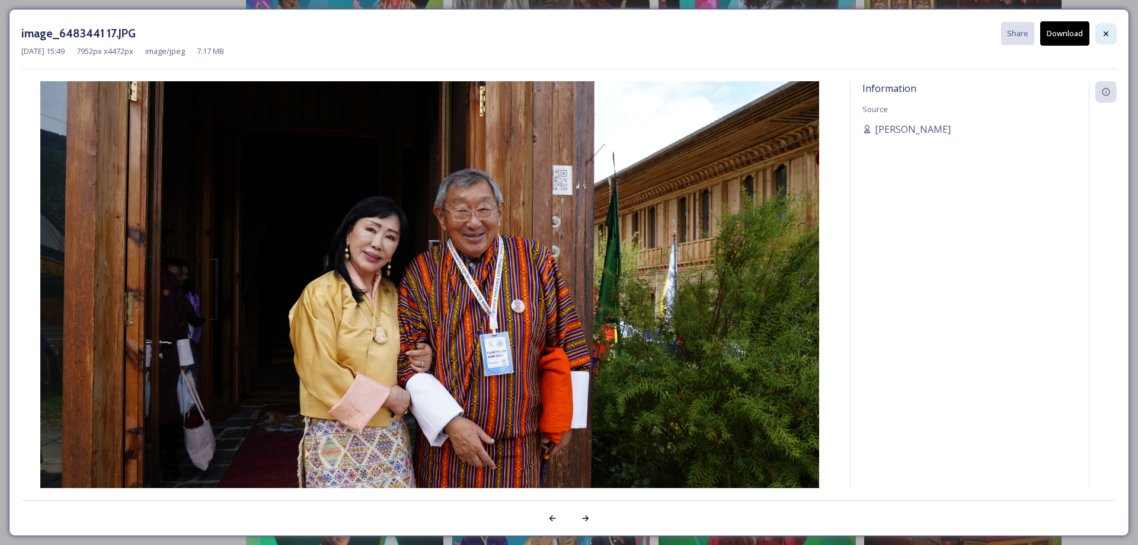
click at [1110, 40] on div at bounding box center [1105, 33] width 21 height 21
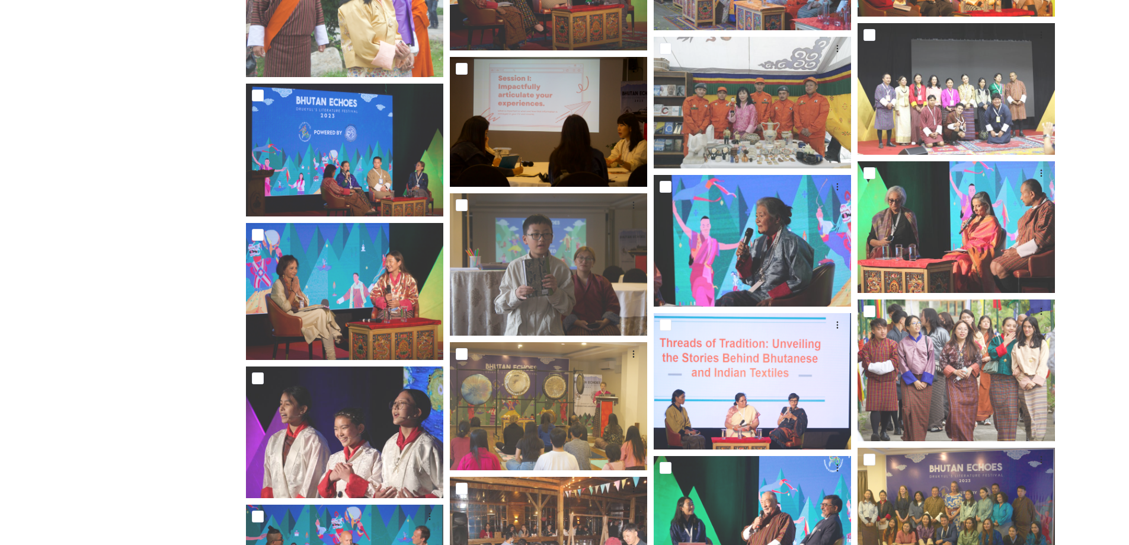
scroll to position [933, 0]
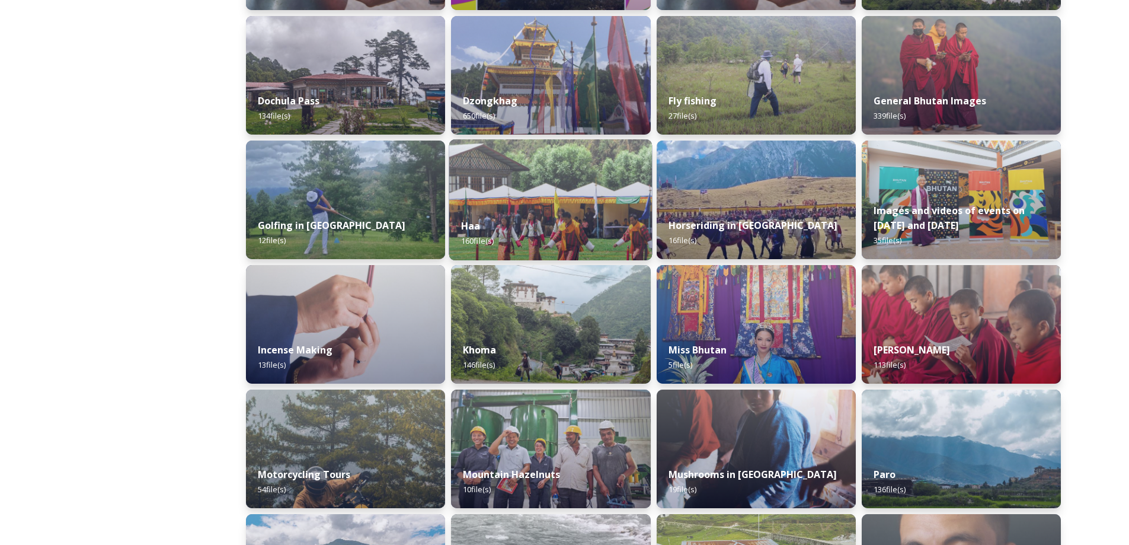
scroll to position [671, 0]
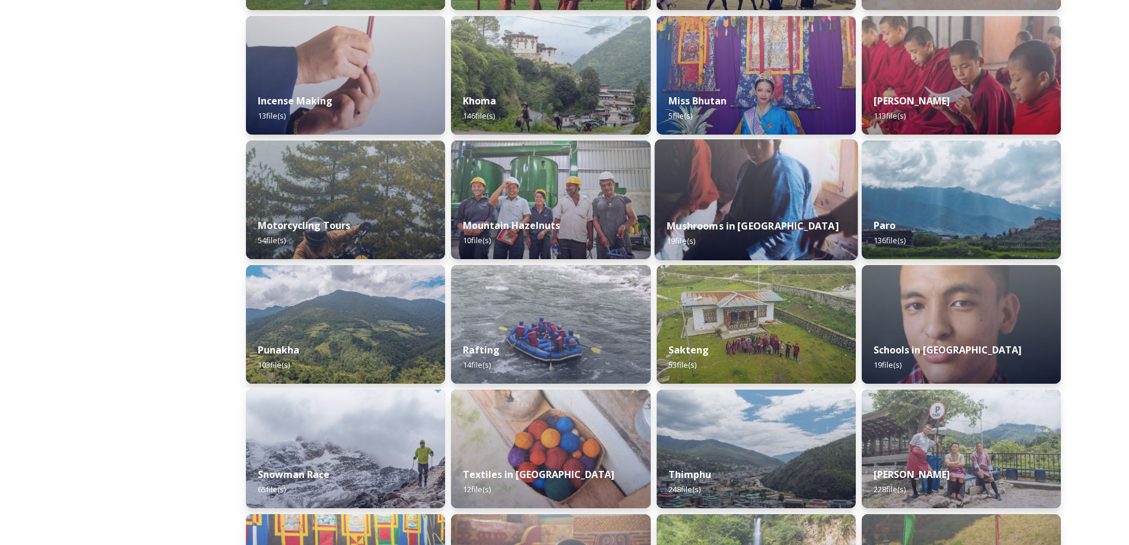
click at [697, 224] on strong "Mushrooms in [GEOGRAPHIC_DATA]" at bounding box center [753, 225] width 172 height 13
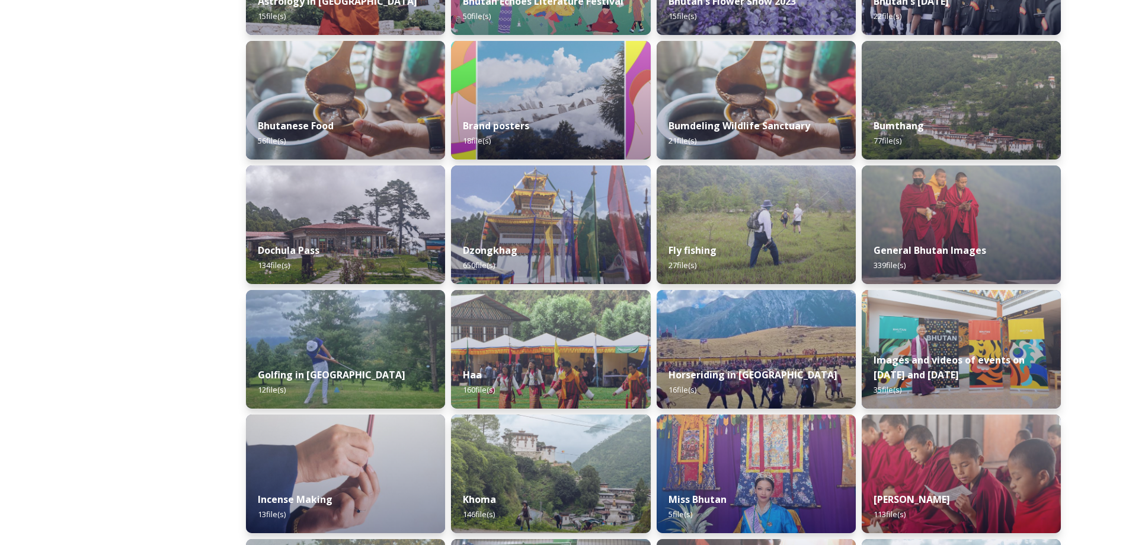
scroll to position [609, 0]
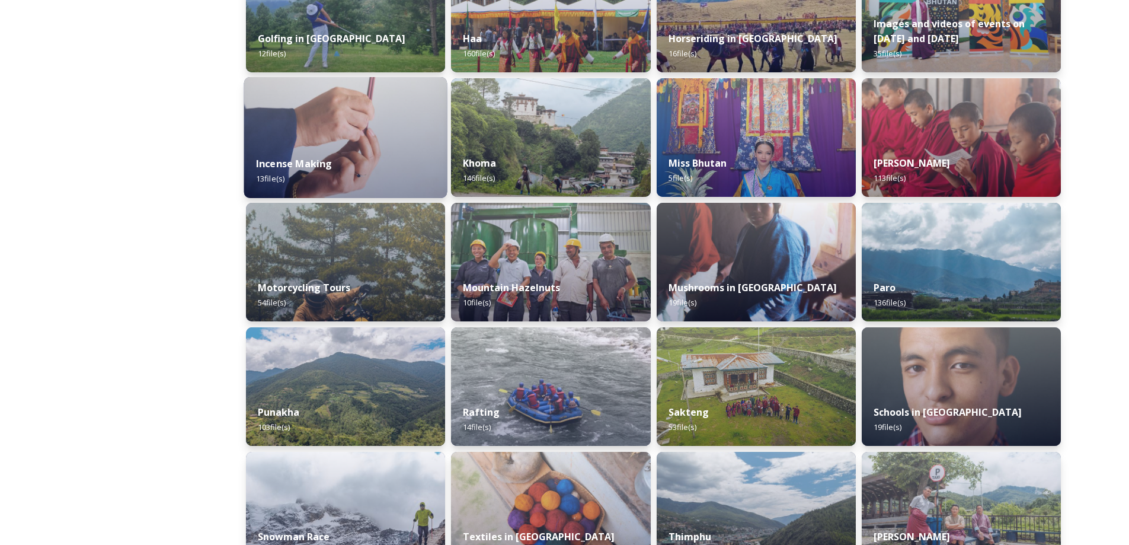
click at [420, 181] on div "Incense Making 13 file(s)" at bounding box center [345, 171] width 203 height 54
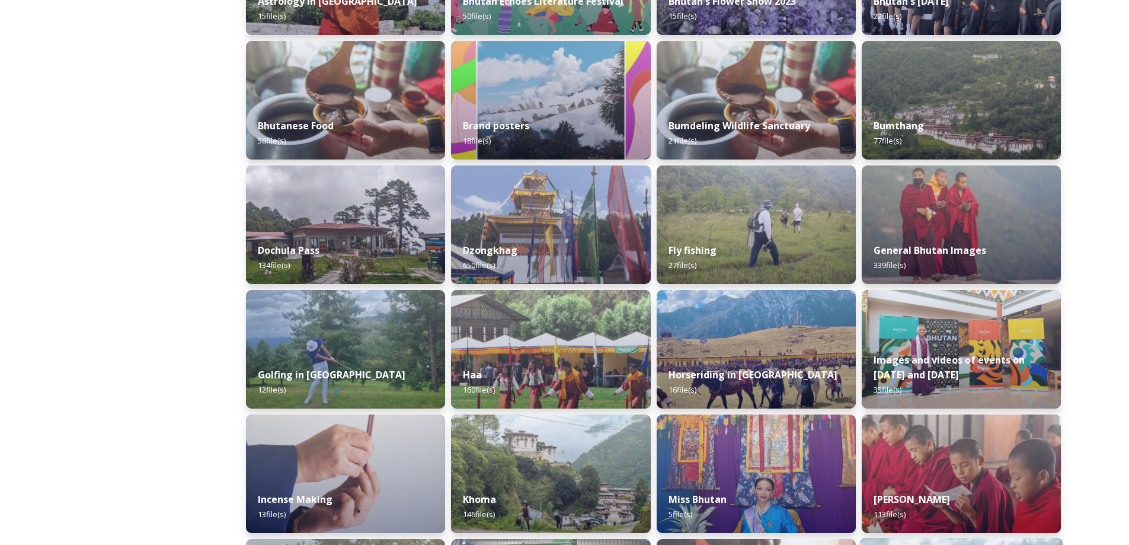
scroll to position [609, 0]
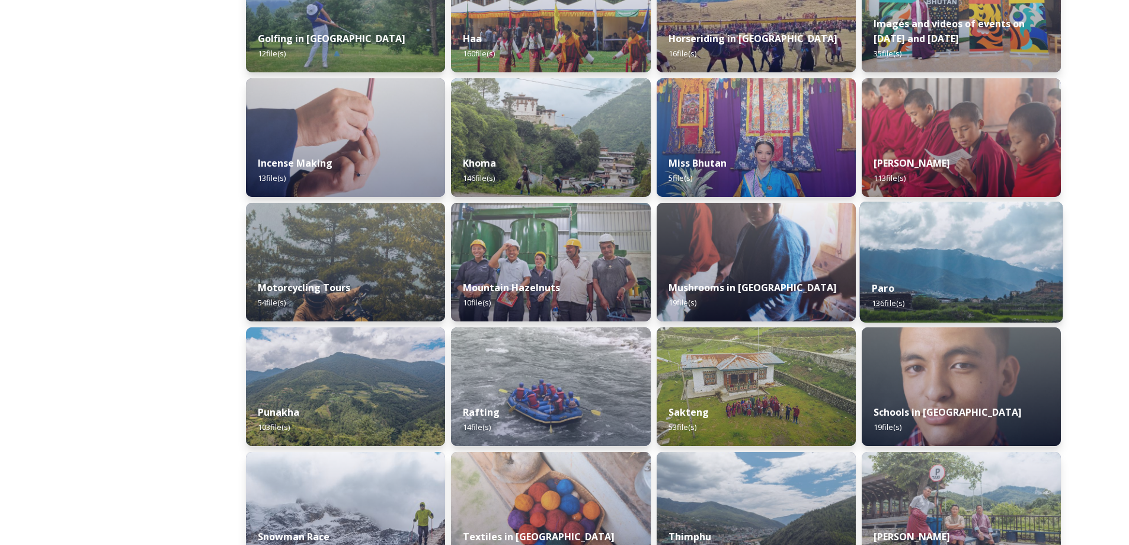
click at [939, 302] on div "Paro 136 file(s)" at bounding box center [960, 295] width 203 height 54
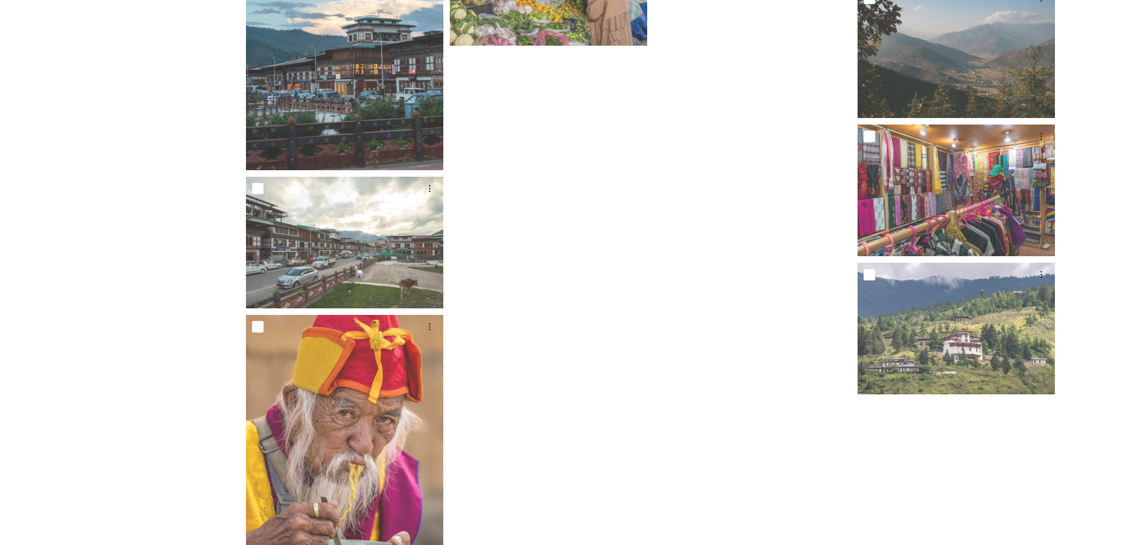
scroll to position [5708, 0]
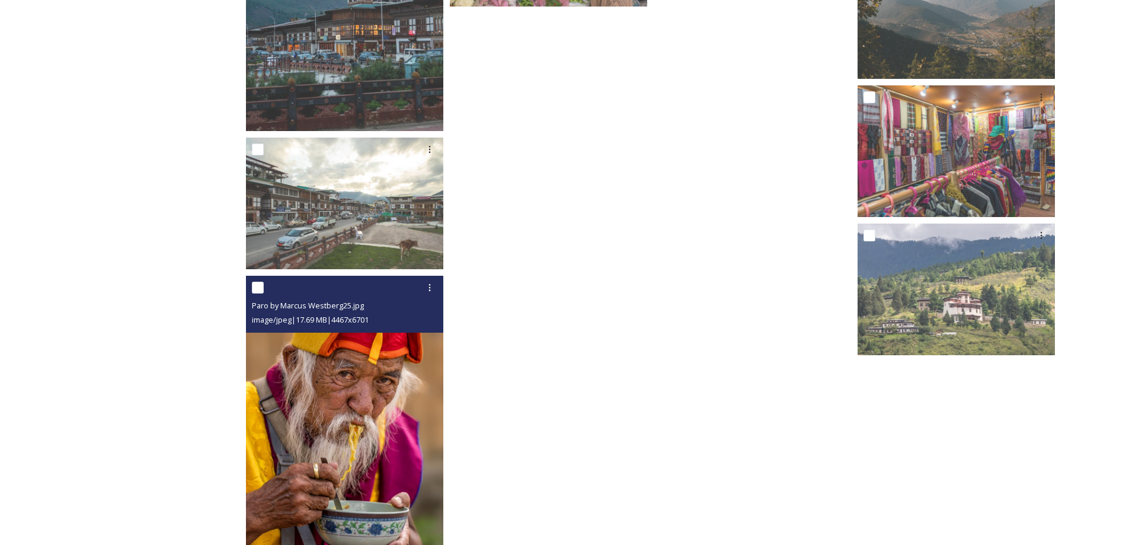
click at [421, 381] on img at bounding box center [344, 424] width 197 height 296
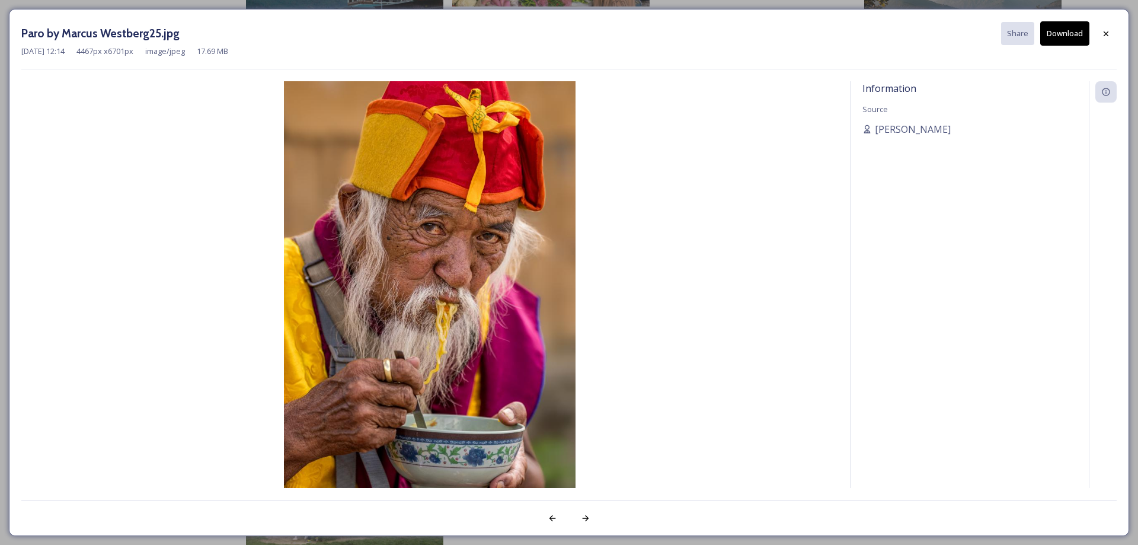
click at [1103, 34] on icon at bounding box center [1105, 33] width 9 height 9
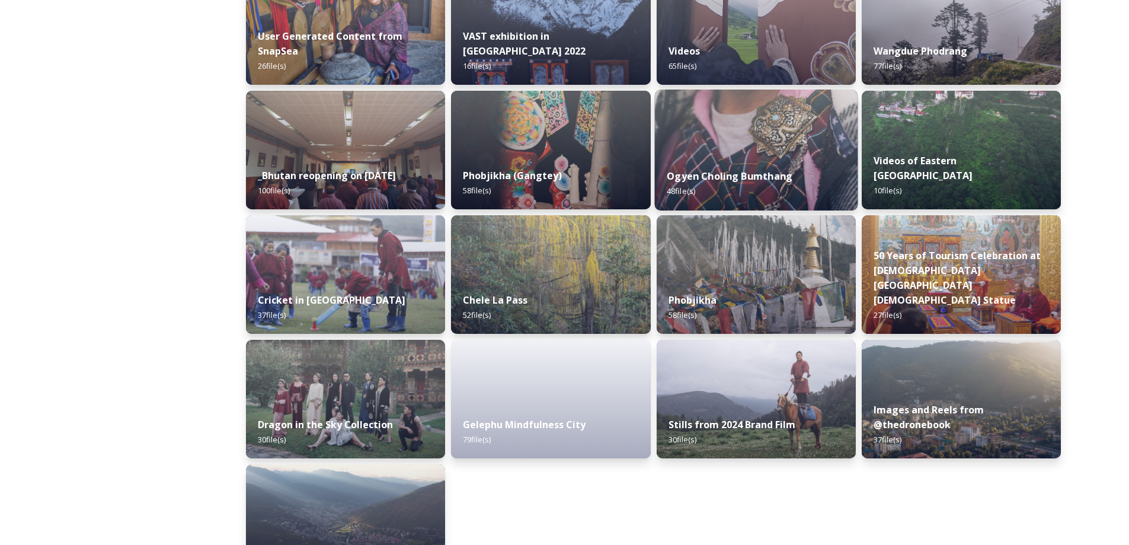
scroll to position [1007, 0]
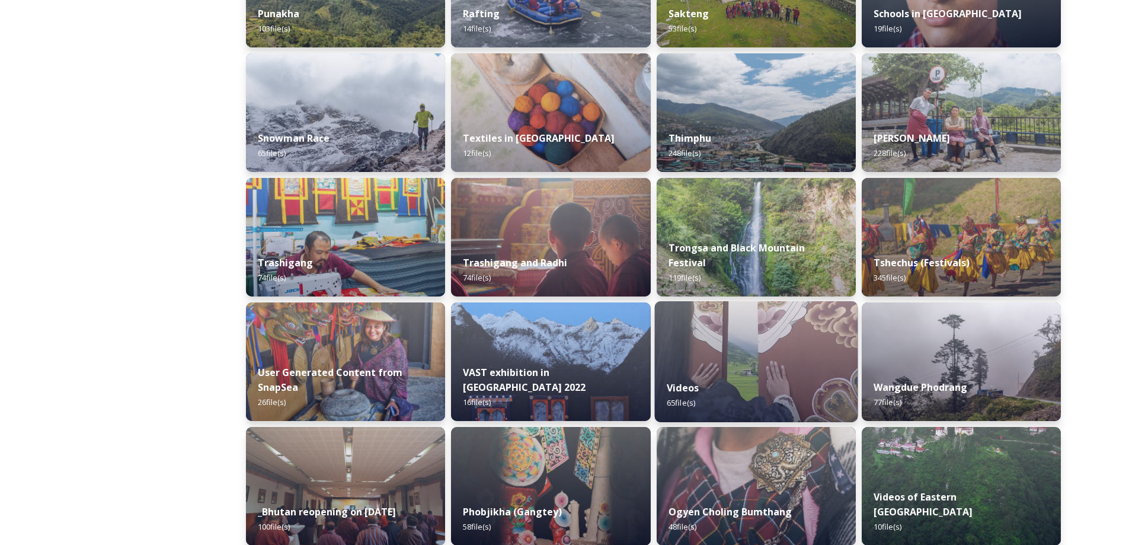
click at [753, 351] on img at bounding box center [755, 361] width 203 height 121
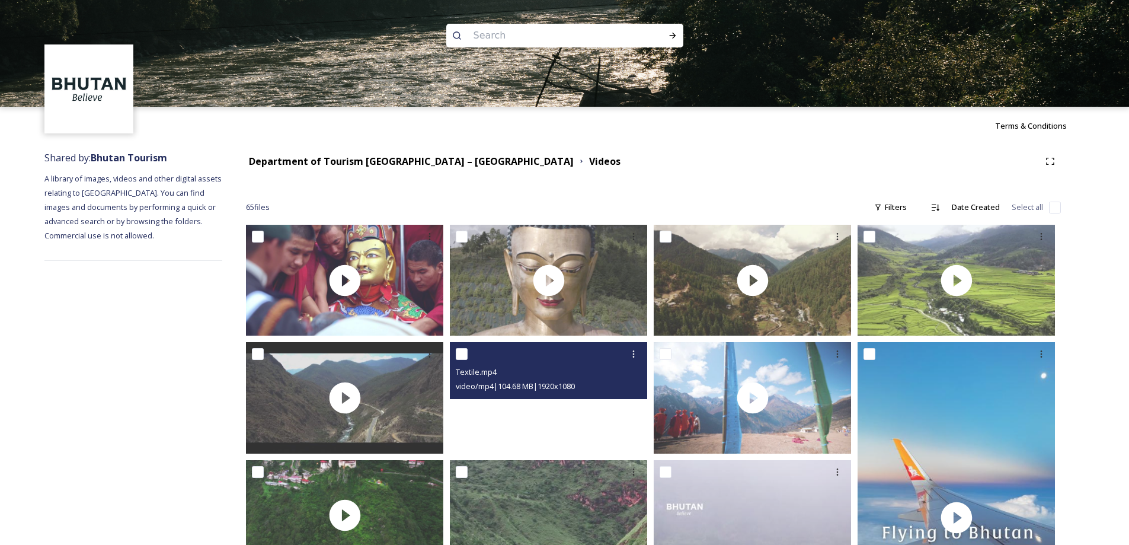
click at [537, 412] on video "Textile.mp4" at bounding box center [548, 397] width 197 height 111
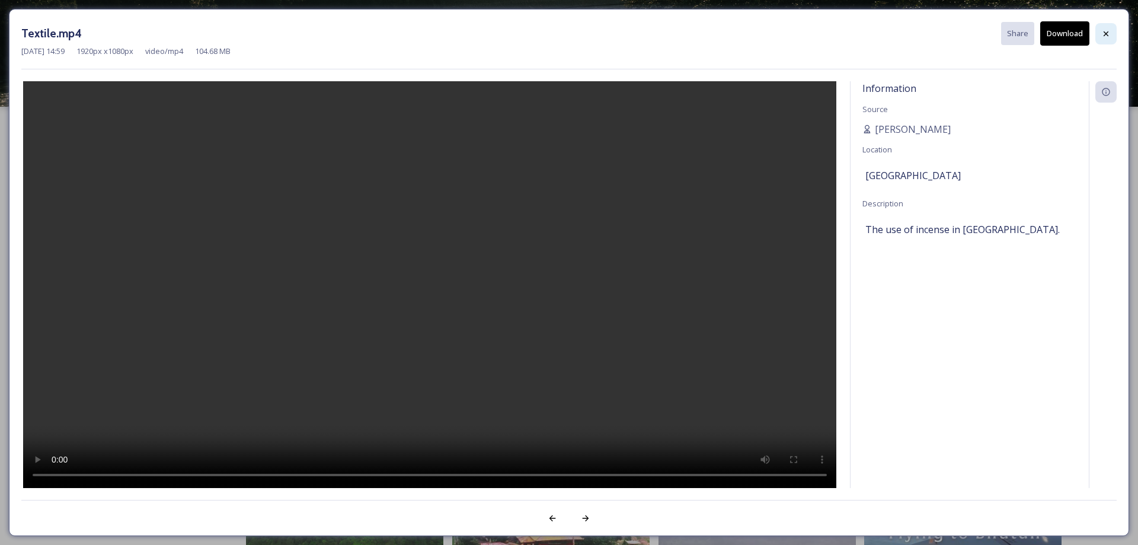
click at [1106, 33] on icon at bounding box center [1105, 33] width 5 height 5
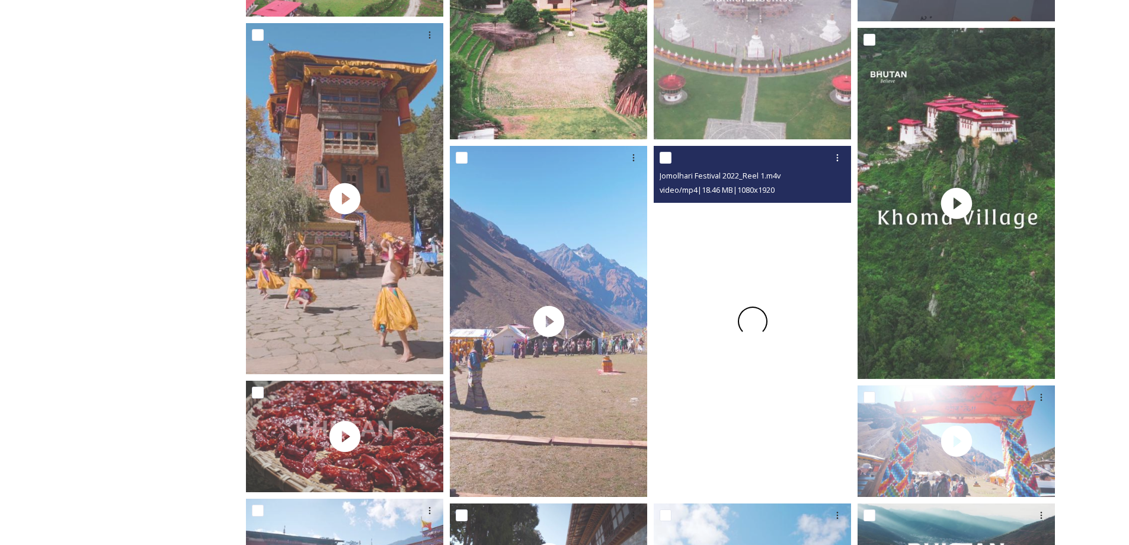
scroll to position [1007, 0]
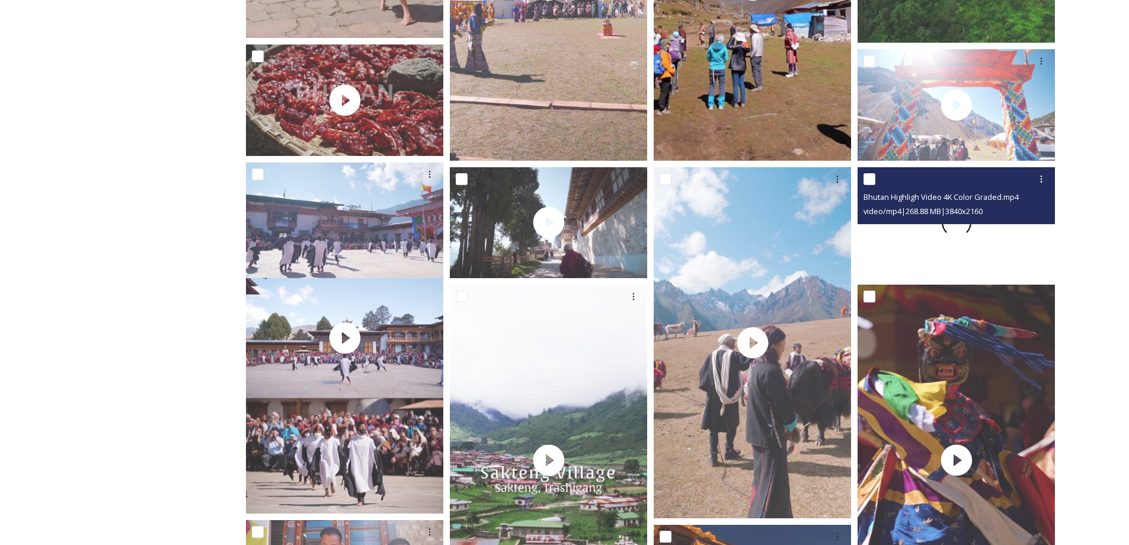
click at [890, 255] on div at bounding box center [955, 222] width 197 height 111
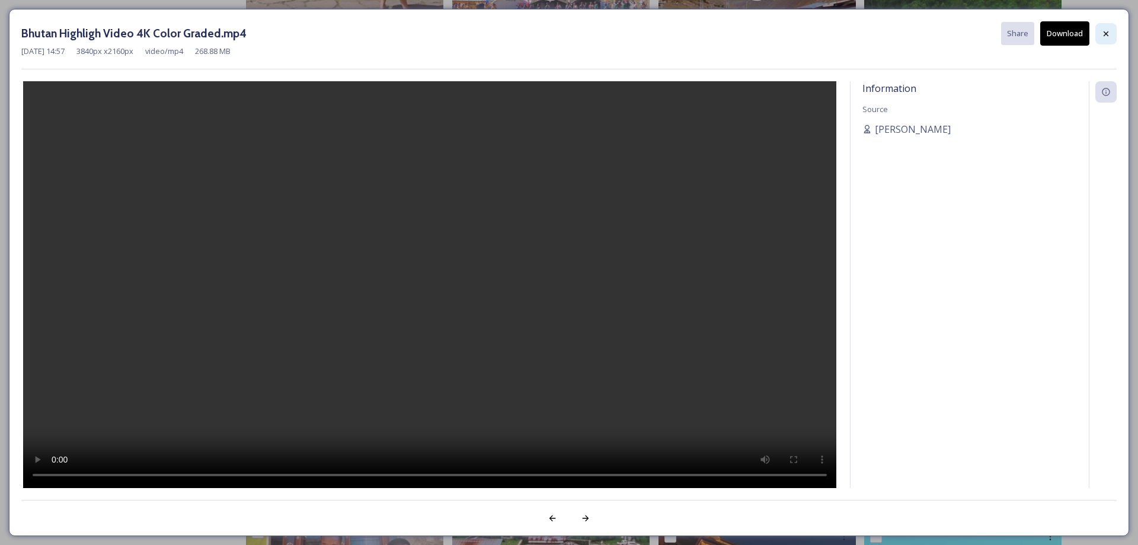
click at [1109, 39] on div at bounding box center [1105, 33] width 21 height 21
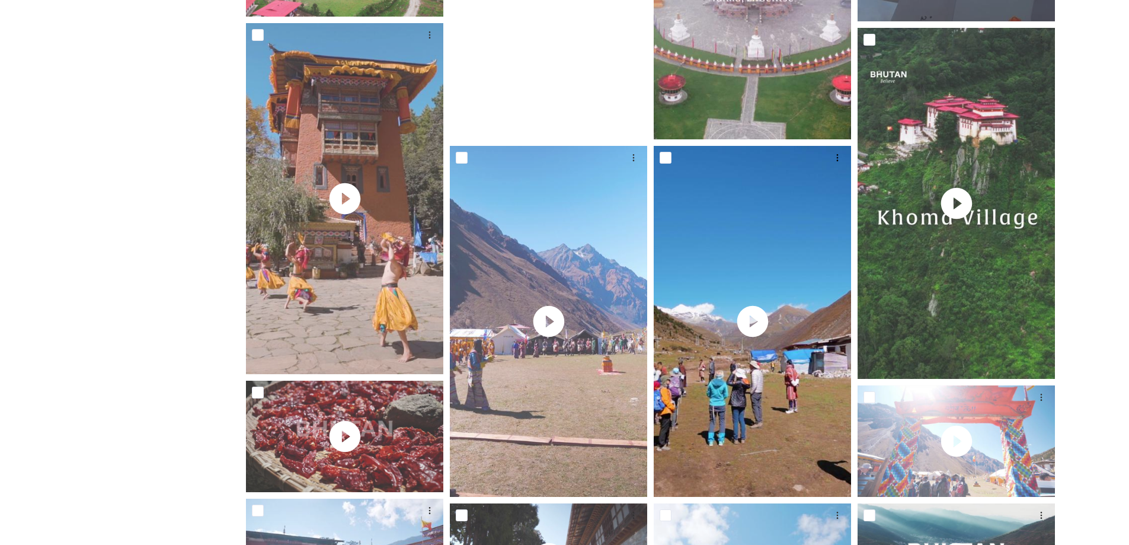
scroll to position [336, 0]
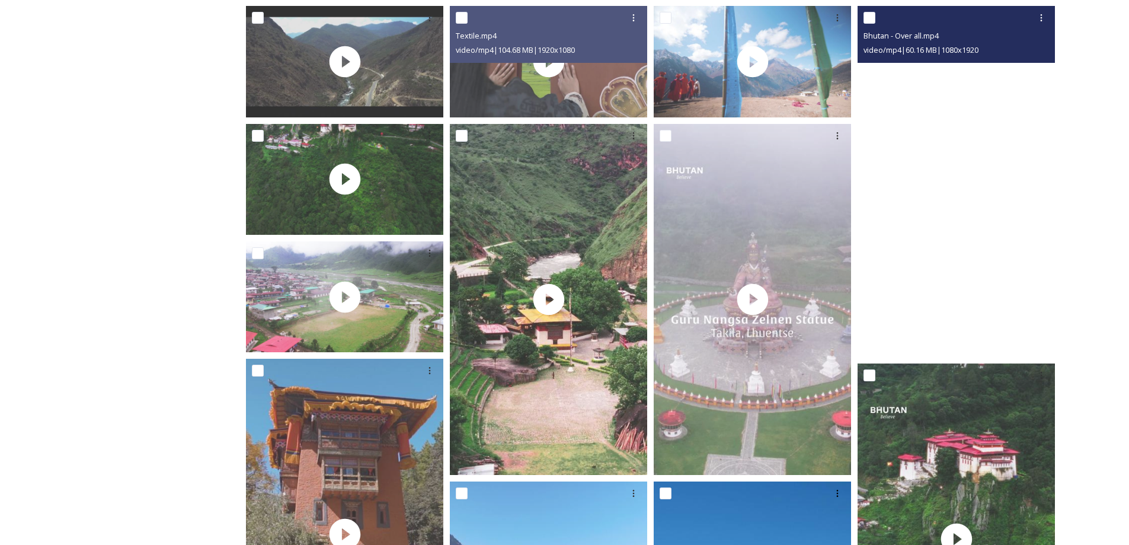
click at [943, 238] on video "Bhutan - Over all.mp4" at bounding box center [955, 181] width 197 height 351
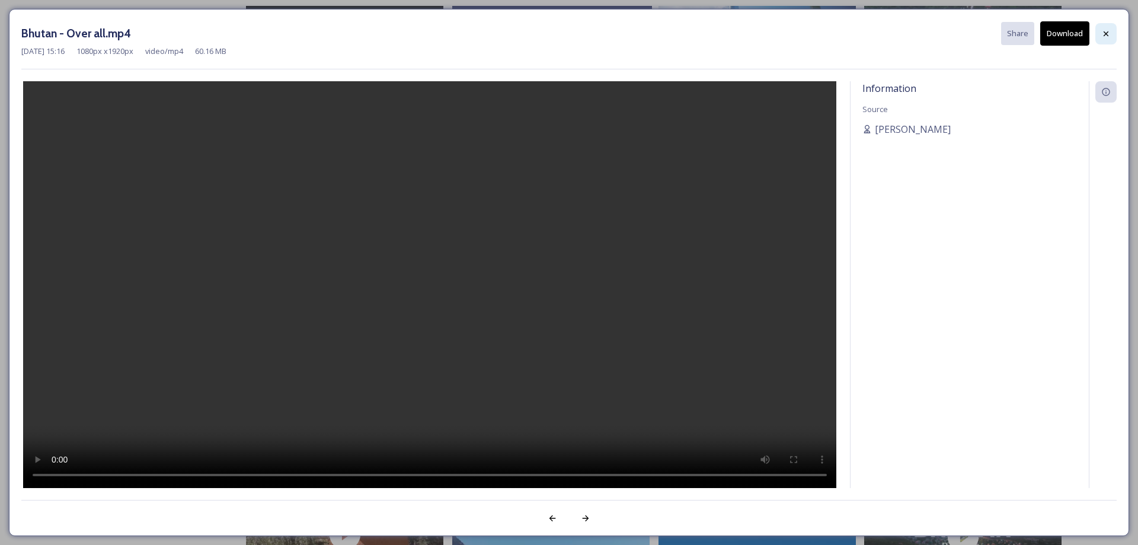
click at [1103, 34] on icon at bounding box center [1105, 33] width 9 height 9
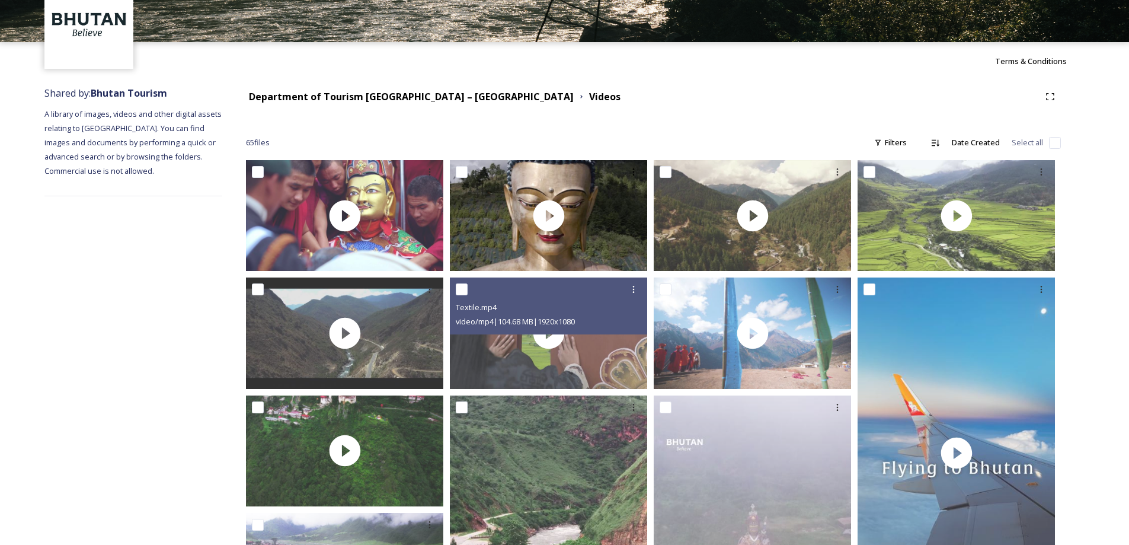
scroll to position [0, 0]
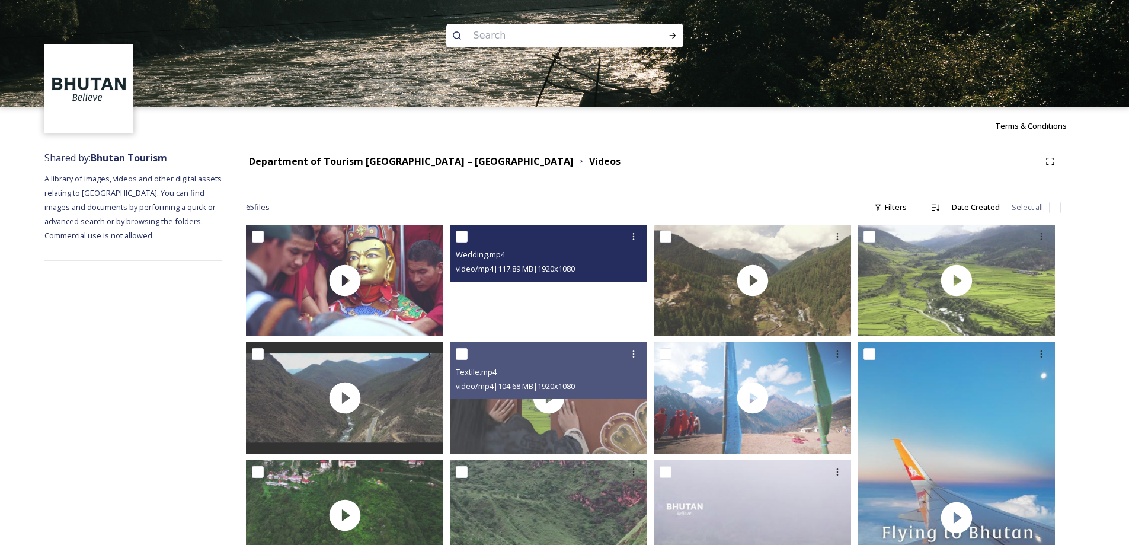
click at [540, 291] on video "Wedding.mp4" at bounding box center [548, 280] width 197 height 111
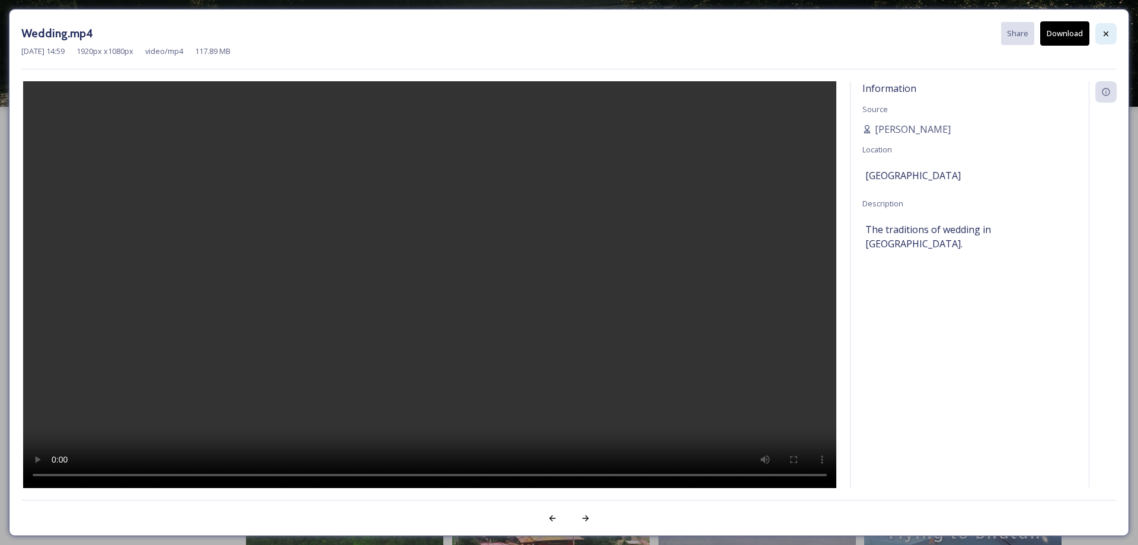
click at [1110, 31] on div at bounding box center [1105, 33] width 21 height 21
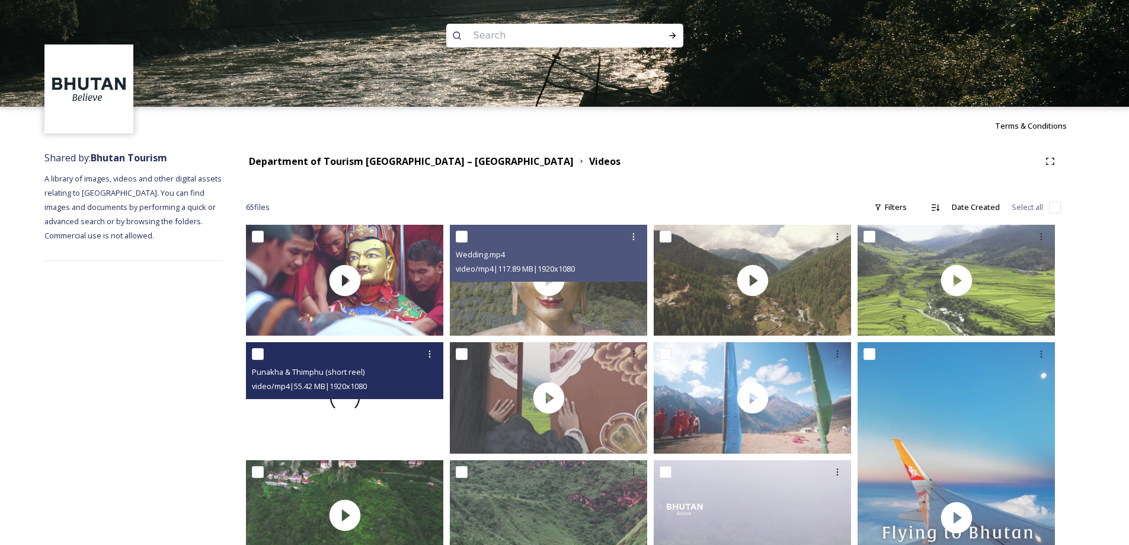
click at [379, 415] on div at bounding box center [344, 397] width 197 height 111
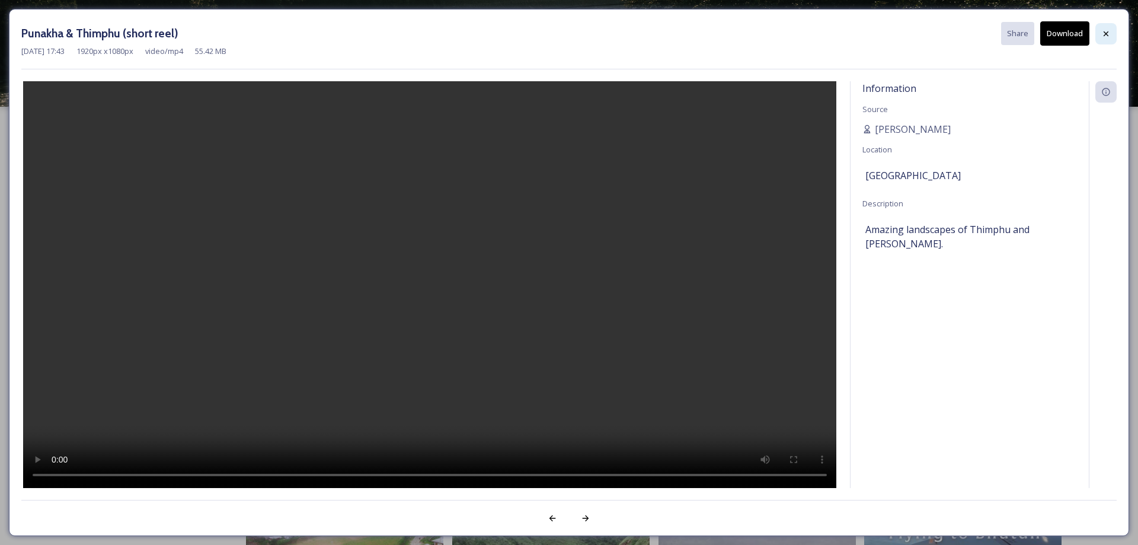
click at [1110, 37] on div at bounding box center [1105, 33] width 21 height 21
